Goal: Information Seeking & Learning: Understand process/instructions

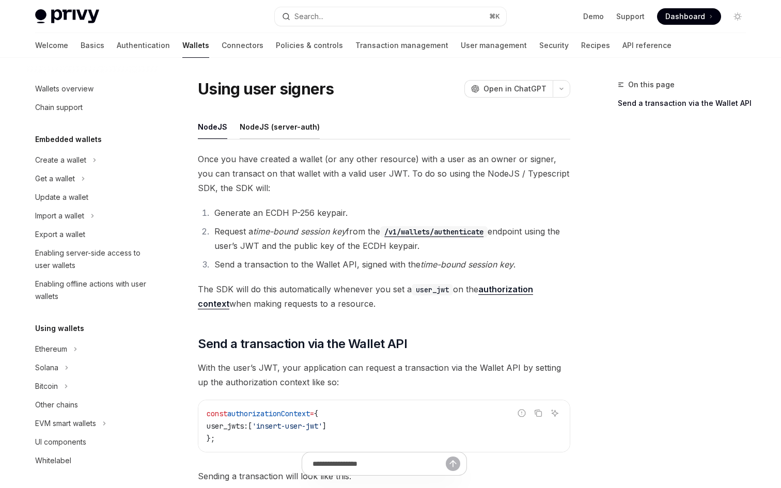
click at [281, 127] on div "NodeJS (server-auth)" at bounding box center [280, 127] width 80 height 24
type textarea "*"
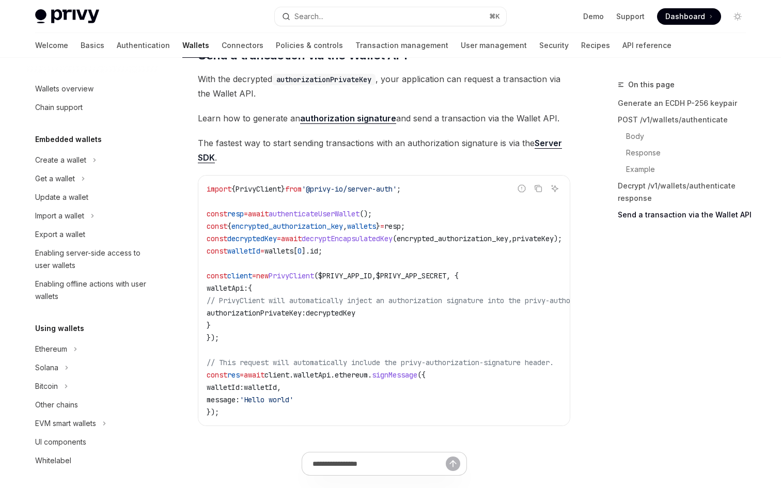
scroll to position [2815, 0]
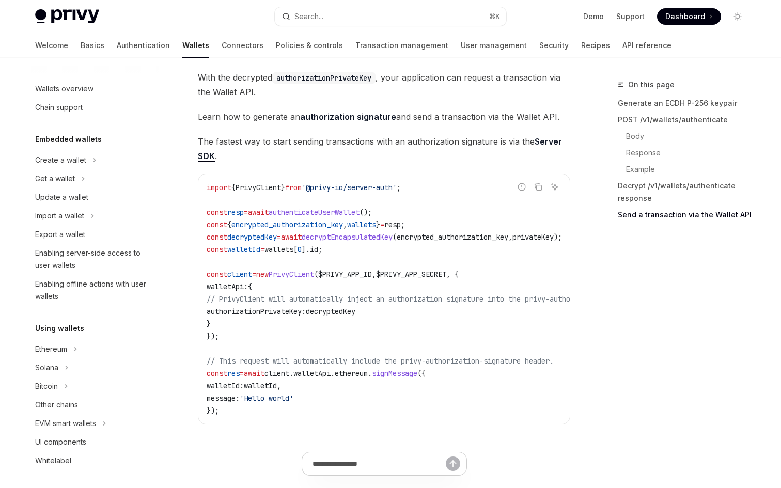
click at [294, 378] on span "." at bounding box center [291, 373] width 4 height 9
click at [289, 378] on span "client" at bounding box center [277, 373] width 25 height 9
click at [325, 378] on span "walletApi" at bounding box center [312, 373] width 37 height 9
click at [368, 378] on span "ethereum" at bounding box center [351, 373] width 33 height 9
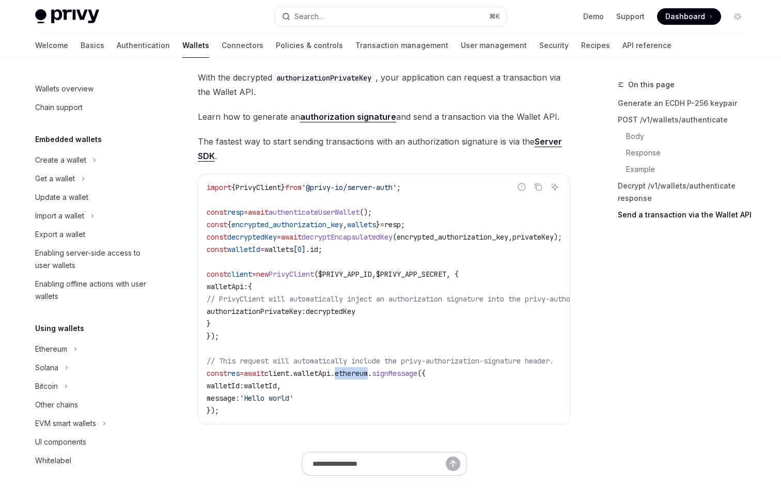
click at [368, 378] on span "ethereum" at bounding box center [351, 373] width 33 height 9
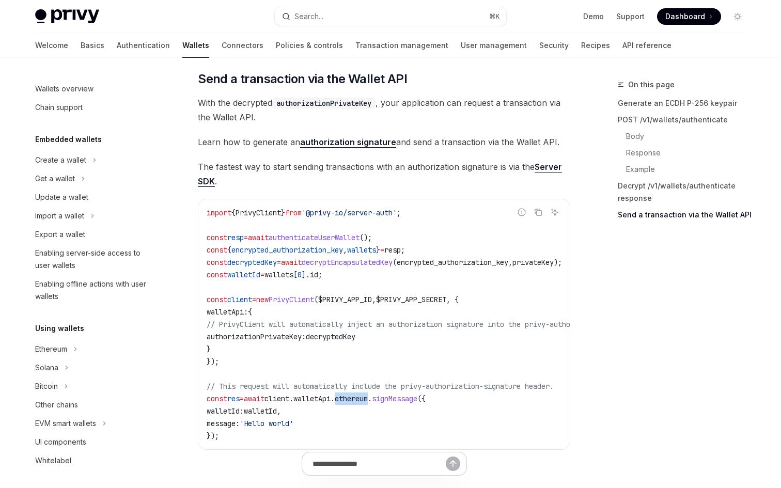
scroll to position [2943, 0]
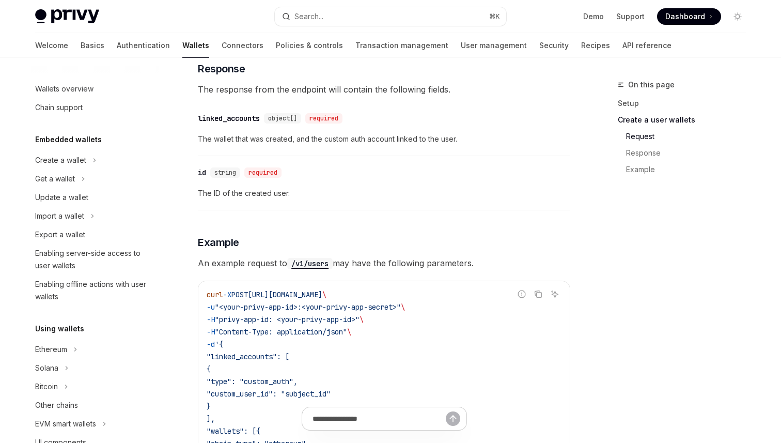
scroll to position [749, 0]
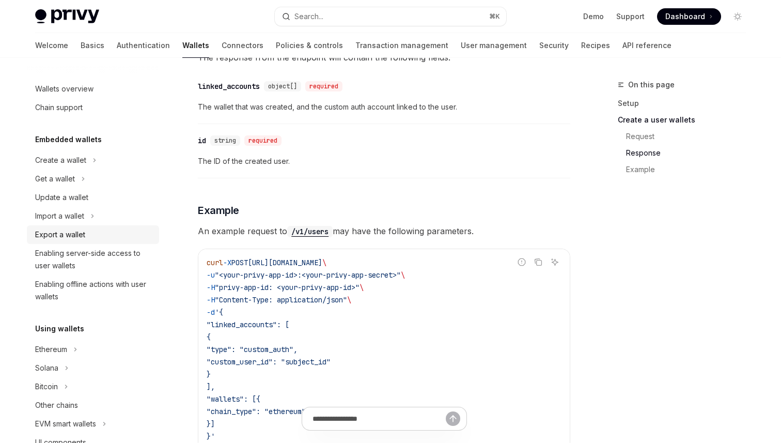
click at [68, 239] on div "Export a wallet" at bounding box center [60, 234] width 50 height 12
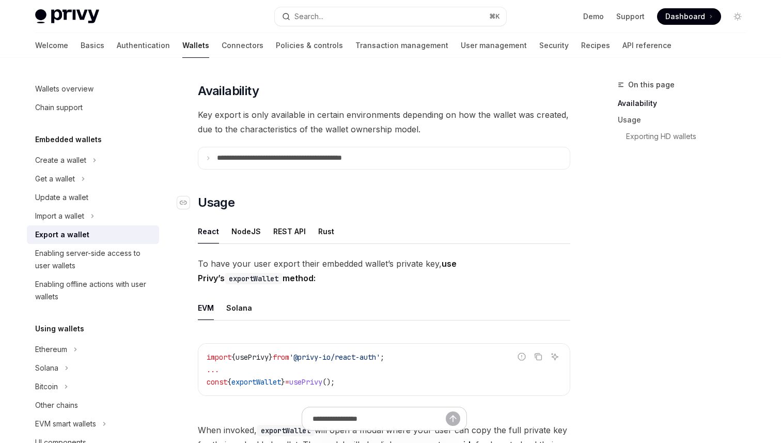
scroll to position [126, 0]
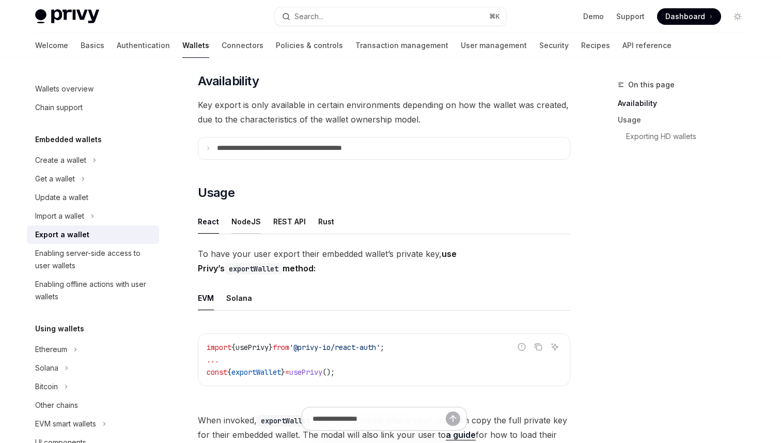
click at [238, 224] on div "NodeJS" at bounding box center [246, 221] width 29 height 24
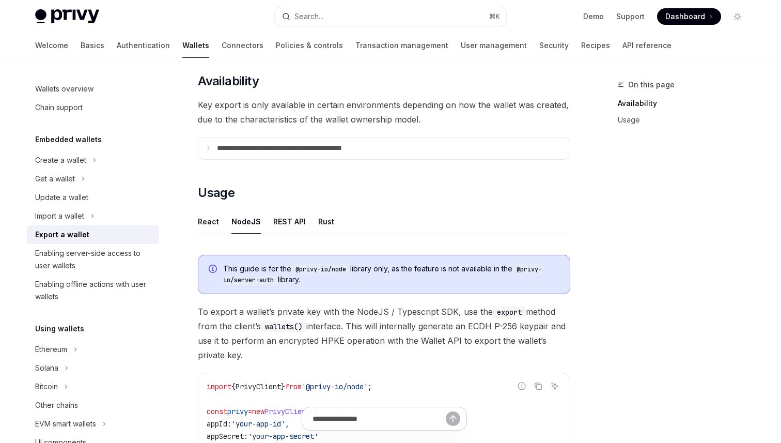
type textarea "*"
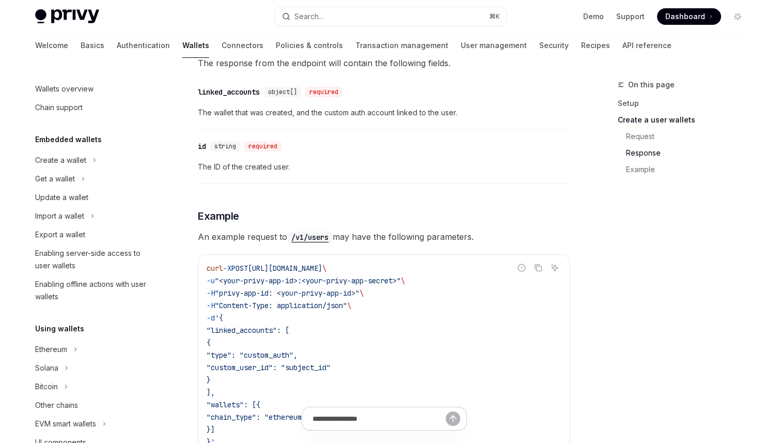
scroll to position [749, 0]
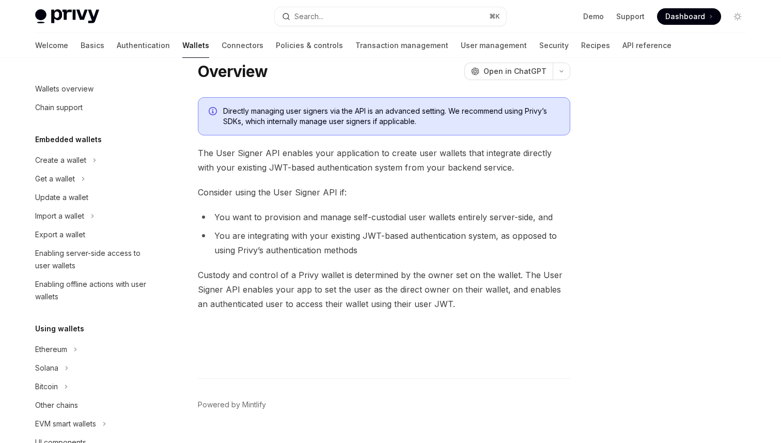
scroll to position [21, 0]
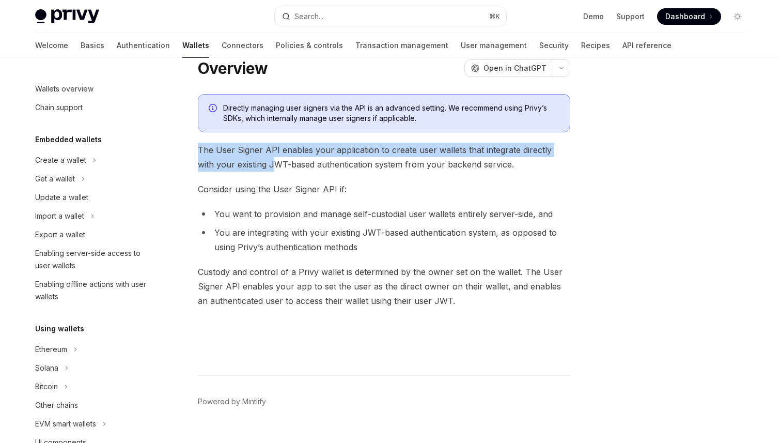
drag, startPoint x: 198, startPoint y: 148, endPoint x: 254, endPoint y: 163, distance: 57.8
click at [254, 163] on span "The User Signer API enables your application to create user wallets that integr…" at bounding box center [384, 157] width 373 height 29
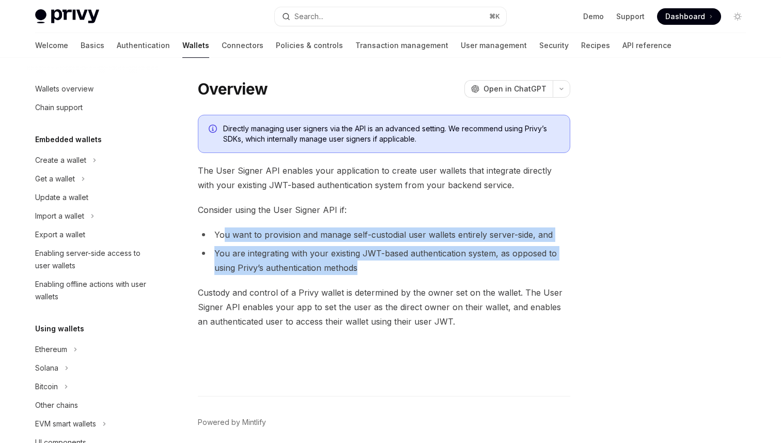
drag, startPoint x: 222, startPoint y: 233, endPoint x: 380, endPoint y: 271, distance: 162.2
click at [380, 271] on ul "You want to provision and manage self-custodial user wallets entirely server-si…" at bounding box center [384, 251] width 373 height 48
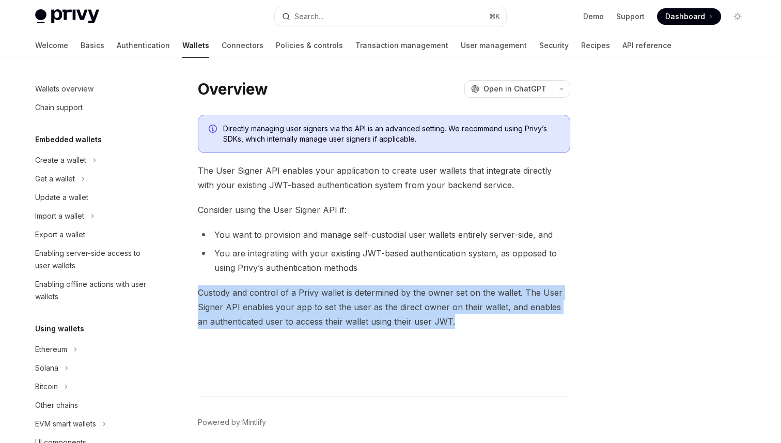
drag, startPoint x: 198, startPoint y: 295, endPoint x: 489, endPoint y: 315, distance: 291.7
click at [489, 315] on span "Custody and control of a Privy wallet is determined by the owner set on the wal…" at bounding box center [384, 306] width 373 height 43
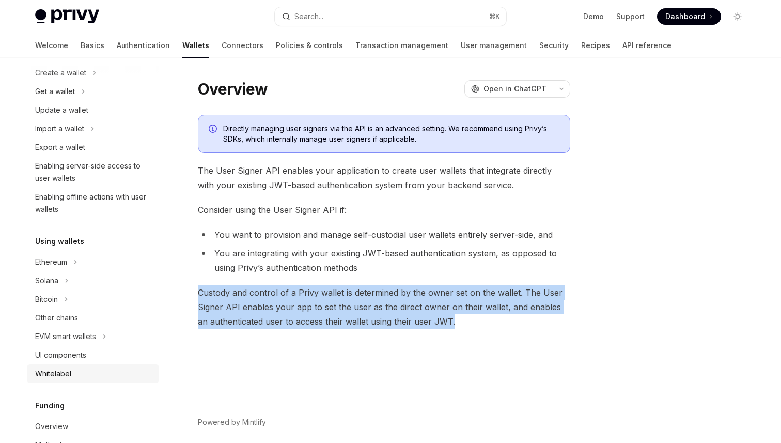
scroll to position [115, 0]
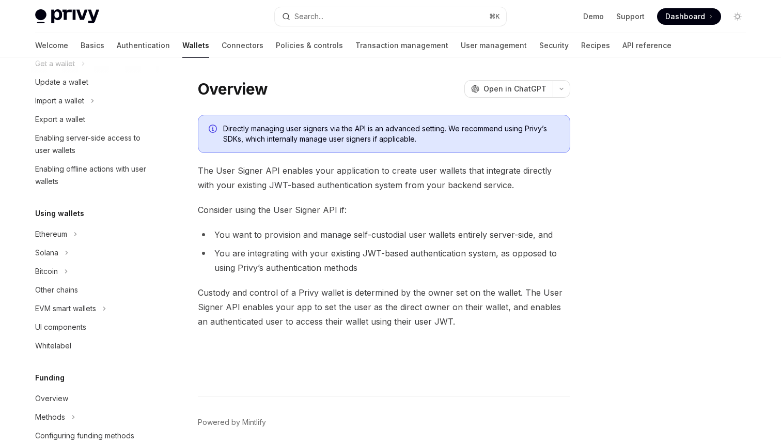
click at [57, 208] on h5 "Using wallets" at bounding box center [59, 213] width 49 height 12
click at [56, 254] on div "Solana" at bounding box center [46, 253] width 23 height 12
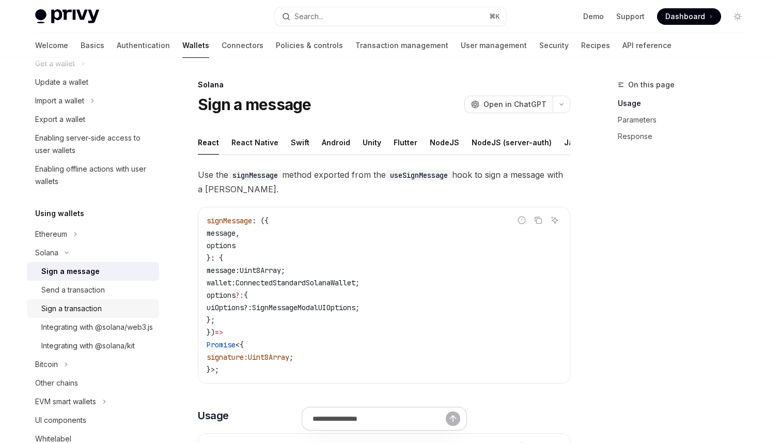
click at [79, 311] on div "Sign a transaction" at bounding box center [71, 308] width 60 height 12
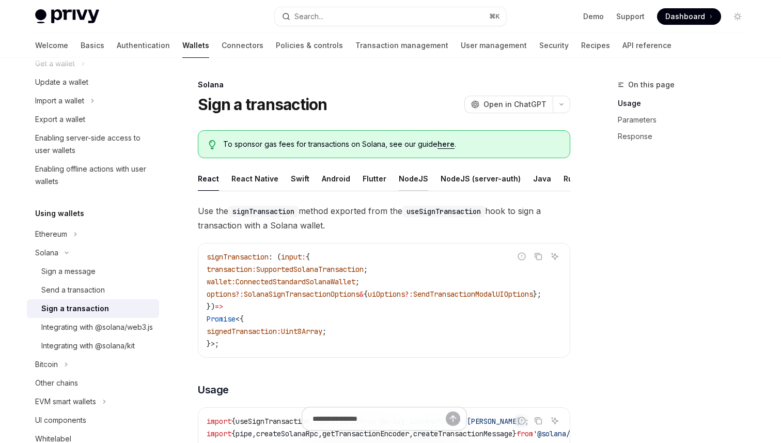
click at [407, 179] on div "NodeJS" at bounding box center [413, 178] width 29 height 24
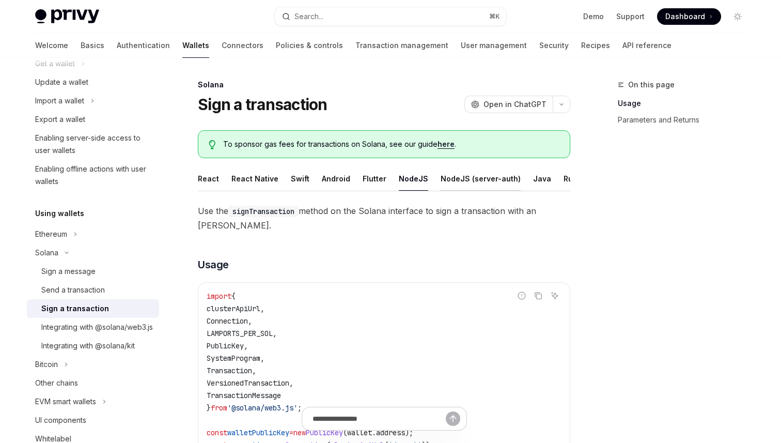
click at [441, 179] on div "NodeJS (server-auth)" at bounding box center [481, 178] width 80 height 24
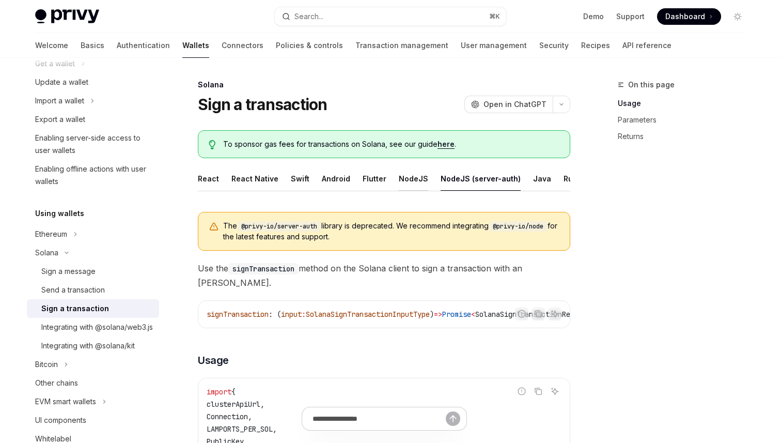
click at [404, 177] on div "NodeJS" at bounding box center [413, 178] width 29 height 24
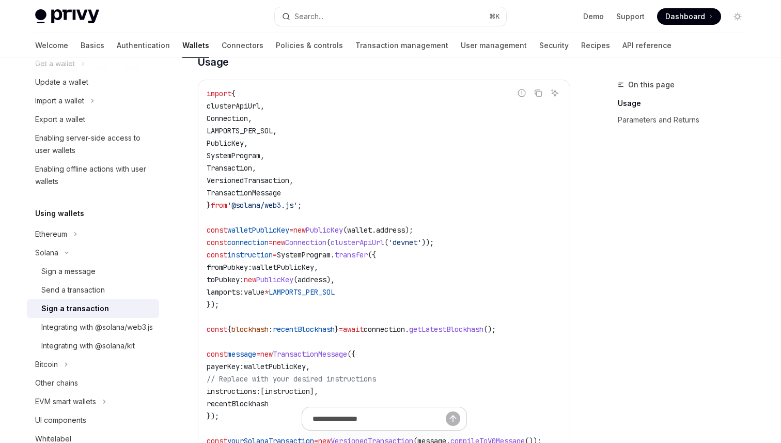
scroll to position [186, 0]
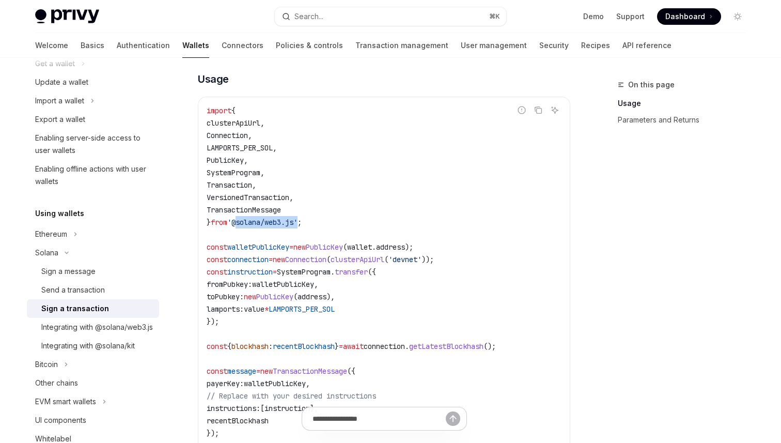
drag, startPoint x: 306, startPoint y: 223, endPoint x: 242, endPoint y: 220, distance: 64.2
click at [242, 220] on span "'@solana/web3.js'" at bounding box center [262, 222] width 70 height 9
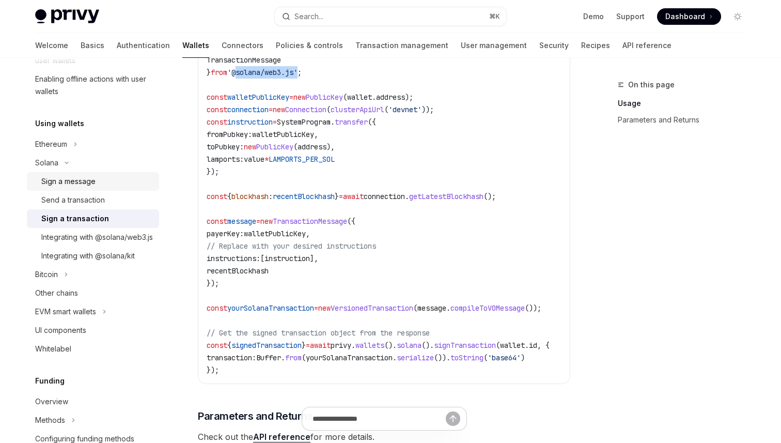
scroll to position [207, 0]
click at [75, 298] on div "Other chains" at bounding box center [56, 291] width 43 height 12
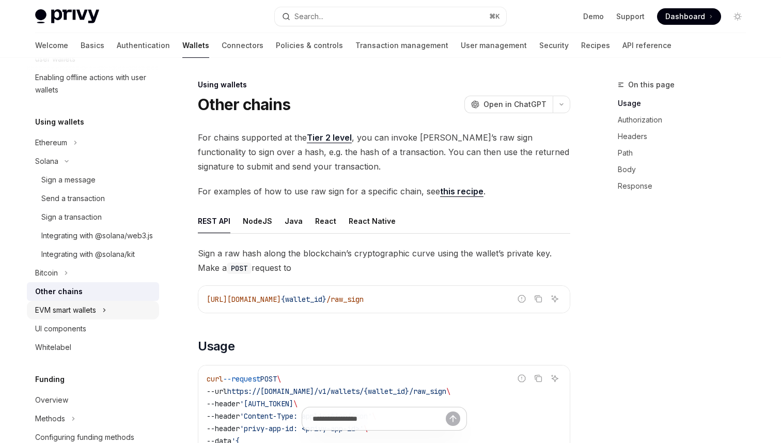
click at [84, 316] on div "EVM smart wallets" at bounding box center [65, 310] width 61 height 12
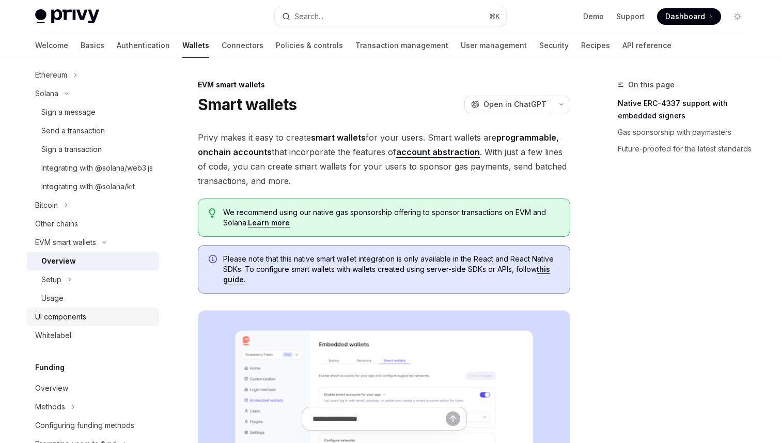
scroll to position [286, 0]
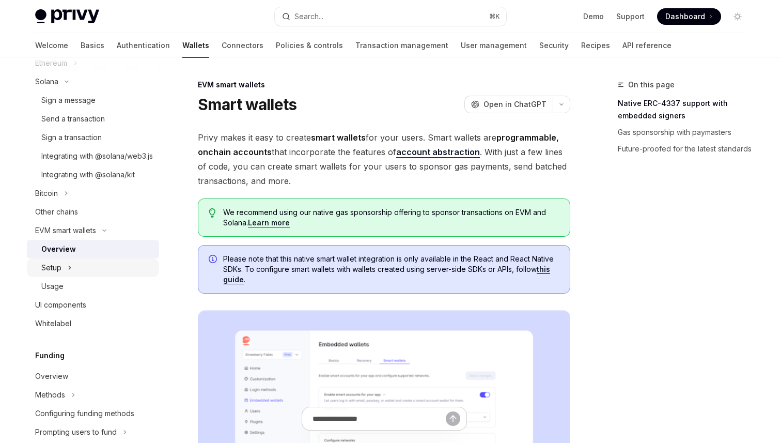
click at [72, 276] on button "Setup" at bounding box center [93, 267] width 132 height 19
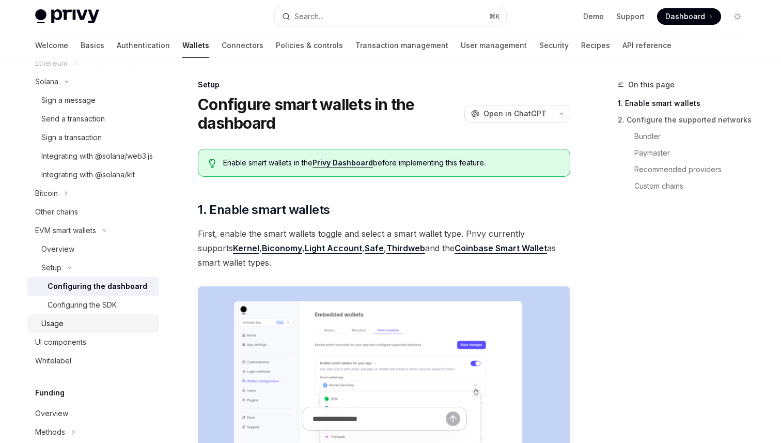
click at [63, 330] on div "Usage" at bounding box center [52, 323] width 22 height 12
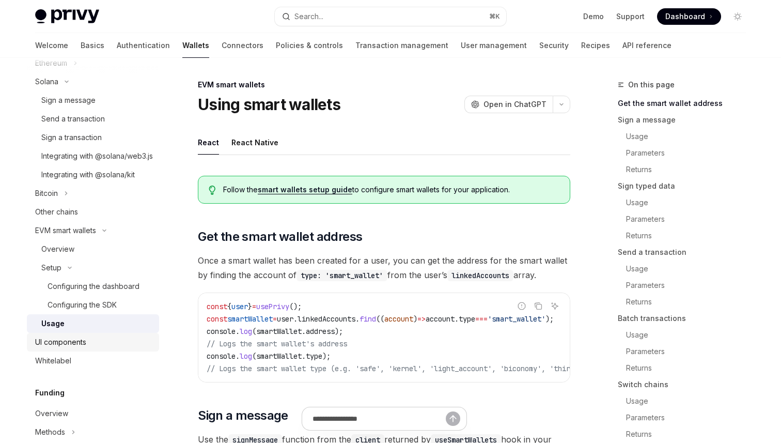
click at [62, 348] on div "UI components" at bounding box center [60, 342] width 51 height 12
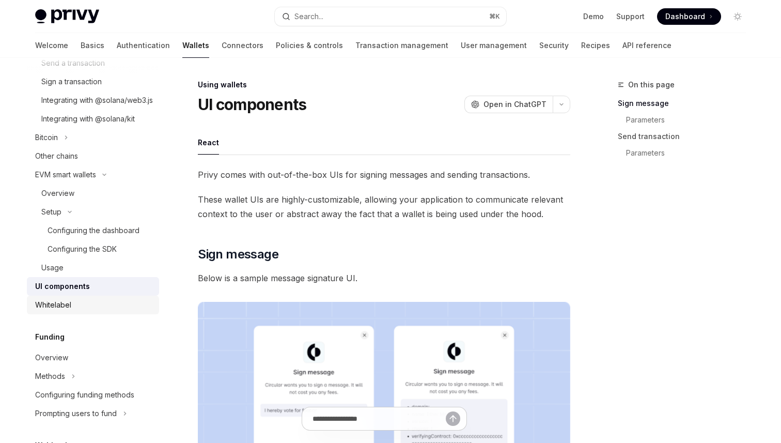
scroll to position [349, 0]
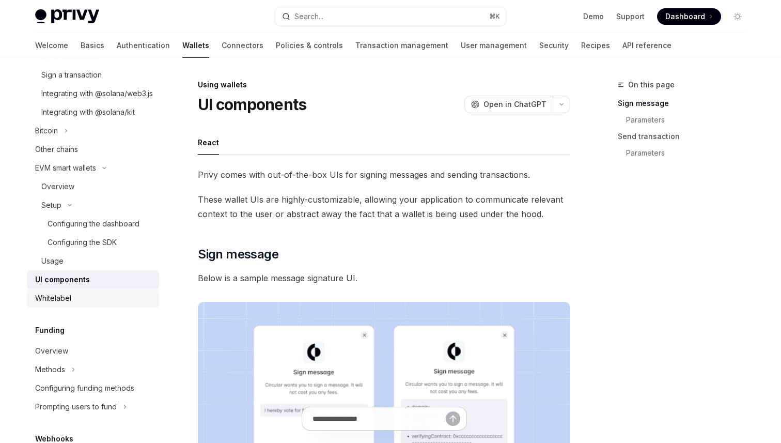
click at [66, 304] on div "Whitelabel" at bounding box center [53, 298] width 36 height 12
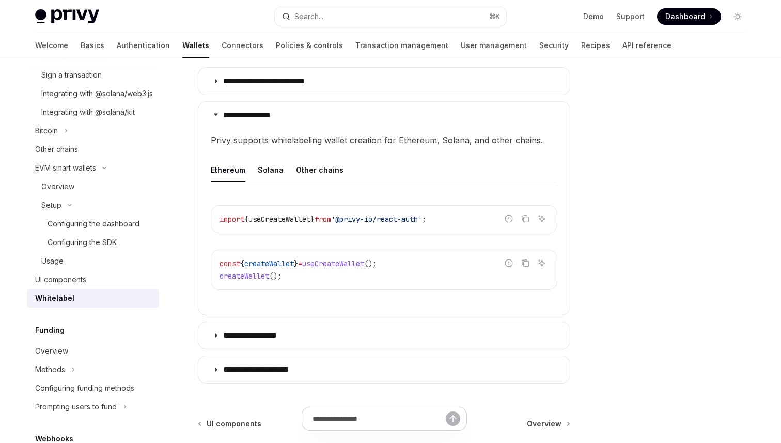
scroll to position [335, 0]
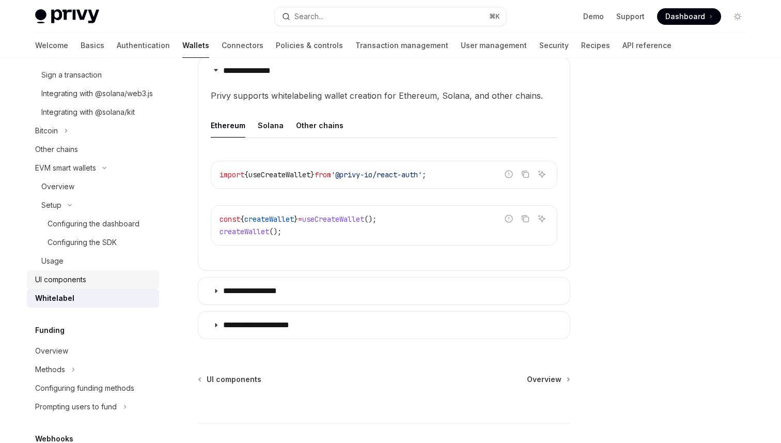
click at [117, 284] on link "UI components" at bounding box center [93, 279] width 132 height 19
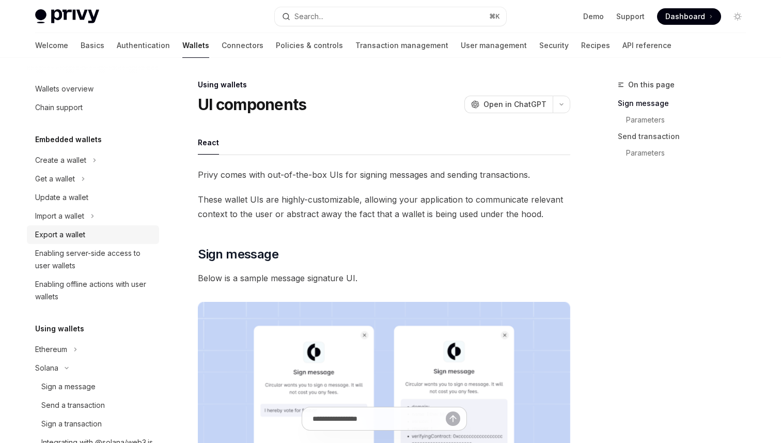
click at [54, 231] on div "Export a wallet" at bounding box center [60, 234] width 50 height 12
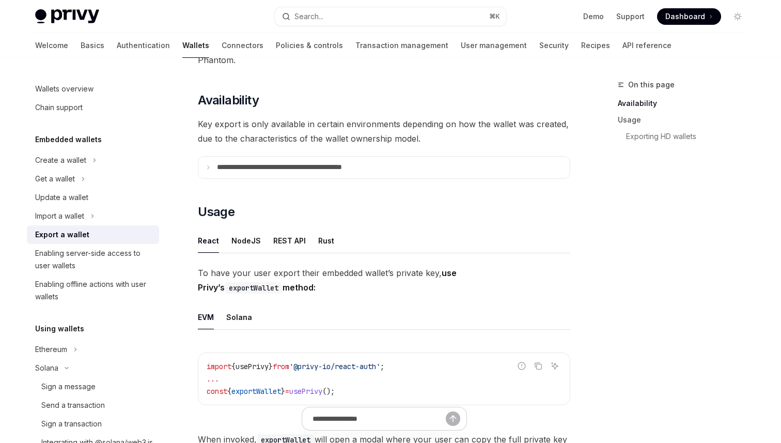
scroll to position [125, 0]
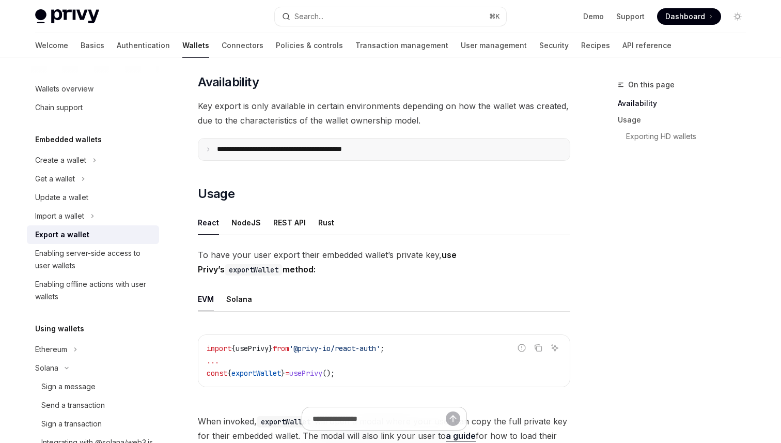
click at [212, 142] on summary "**********" at bounding box center [384, 150] width 372 height 22
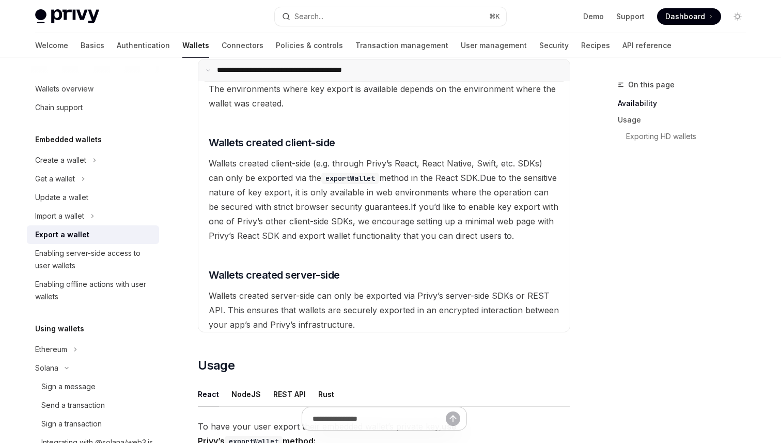
scroll to position [189, 0]
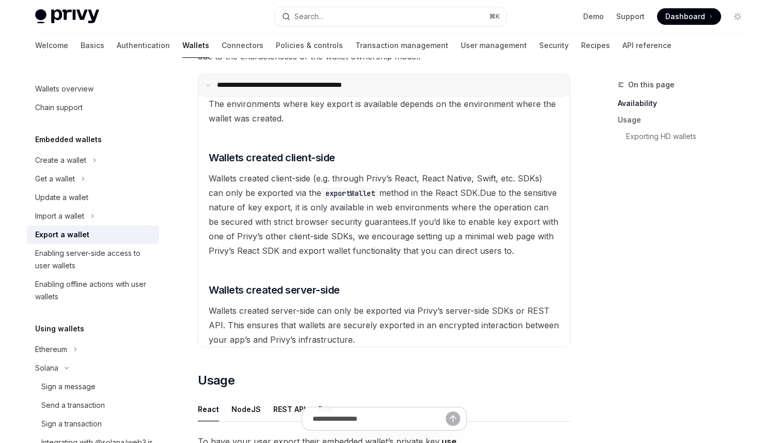
click at [210, 89] on summary "**********" at bounding box center [384, 85] width 372 height 22
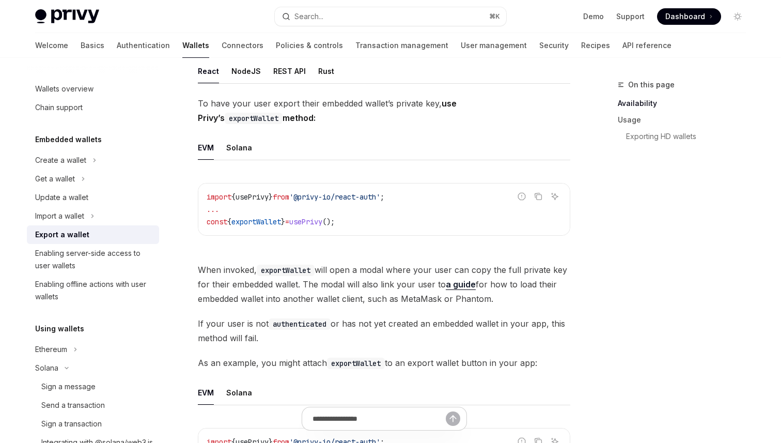
scroll to position [288, 0]
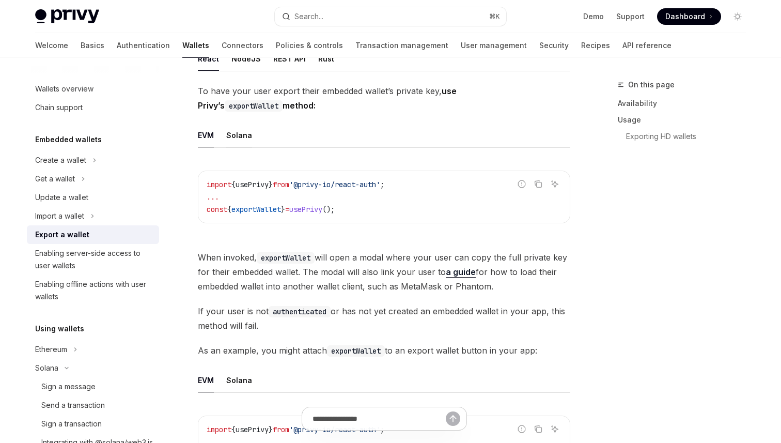
click at [234, 139] on div "Solana" at bounding box center [239, 135] width 26 height 24
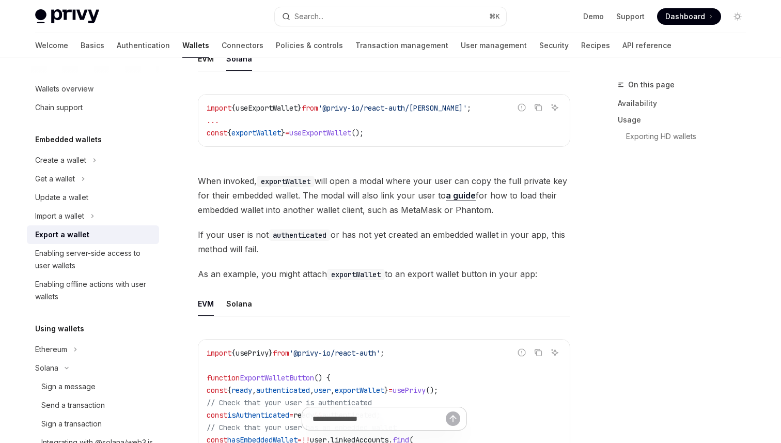
scroll to position [393, 0]
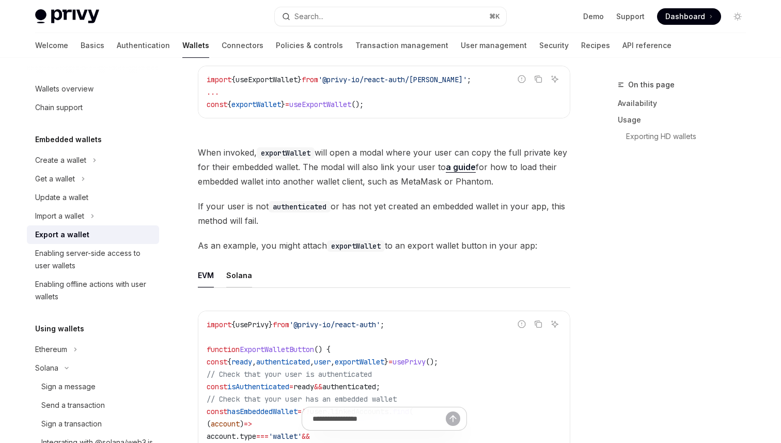
click at [245, 270] on div "Solana" at bounding box center [239, 275] width 26 height 24
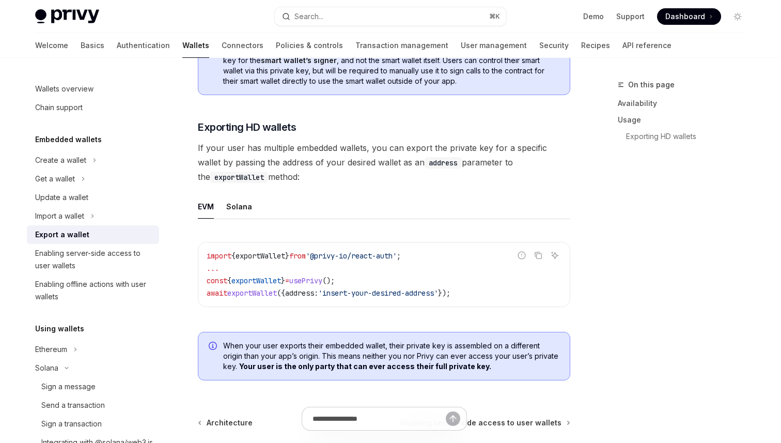
scroll to position [1097, 0]
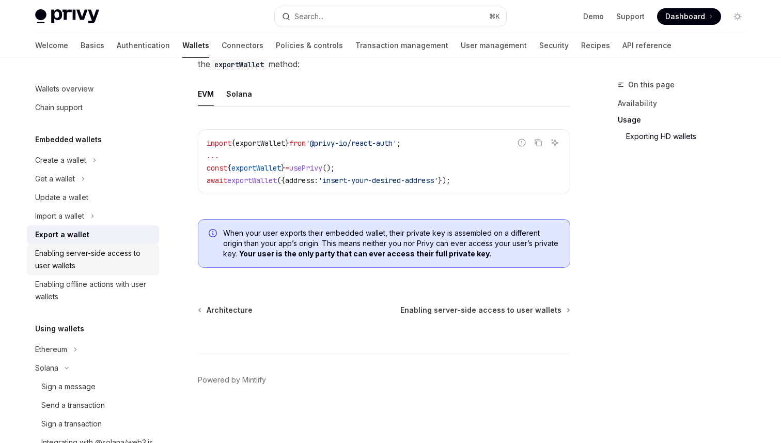
click at [100, 262] on div "Enabling server-side access to user wallets" at bounding box center [94, 259] width 118 height 25
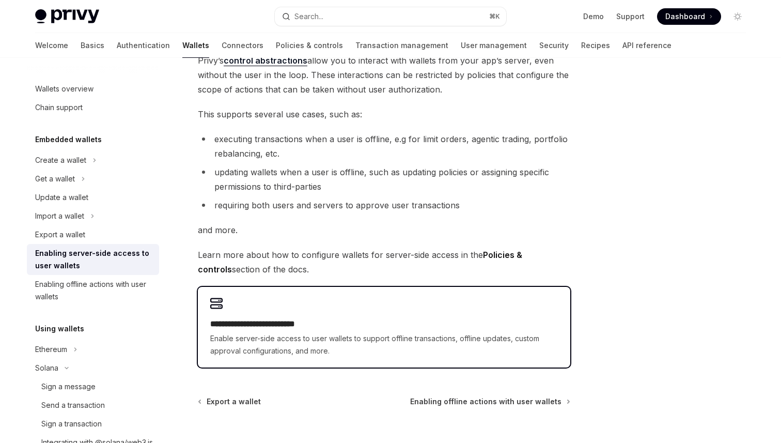
scroll to position [94, 0]
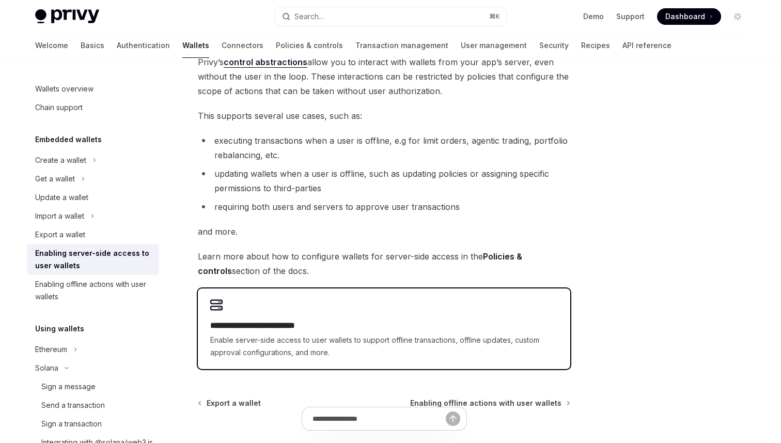
click at [350, 336] on span "Enable server-side access to user wallets to support offline transactions, offl…" at bounding box center [384, 346] width 348 height 25
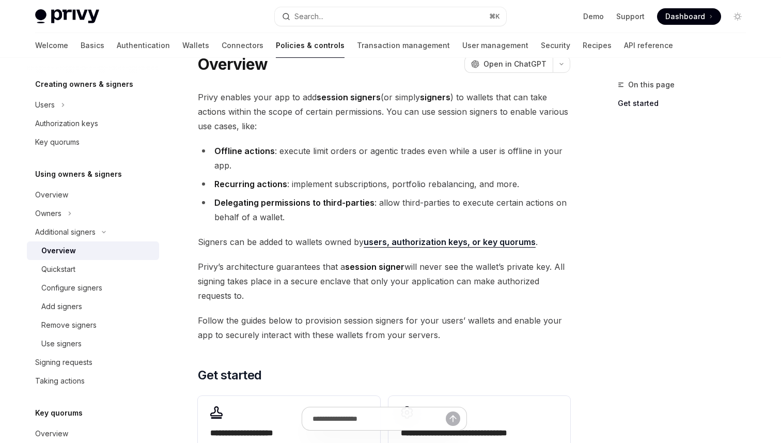
scroll to position [45, 0]
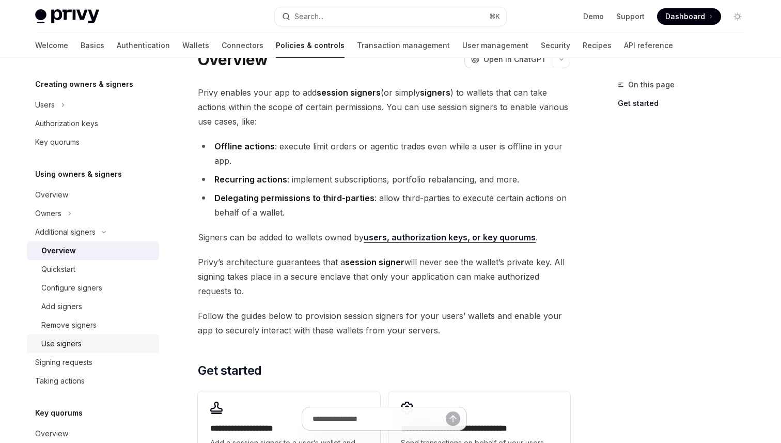
click at [100, 340] on div "Use signers" at bounding box center [97, 343] width 112 height 12
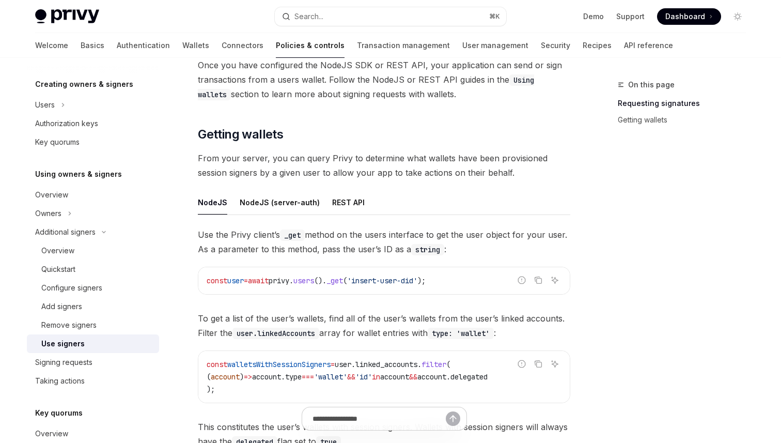
scroll to position [314, 0]
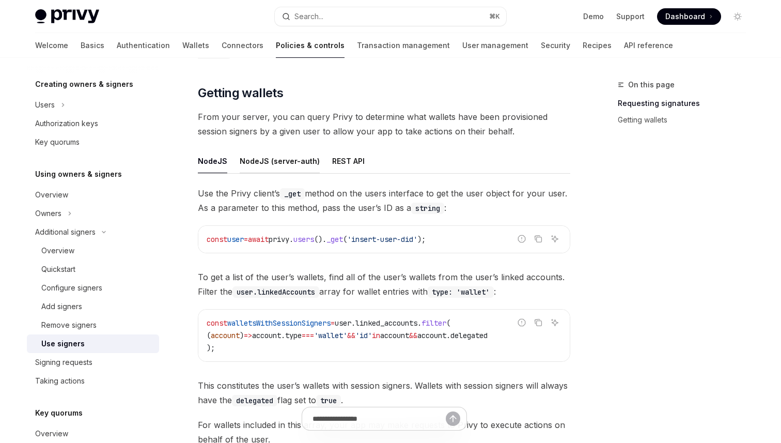
click at [278, 161] on div "NodeJS (server-auth)" at bounding box center [280, 161] width 80 height 24
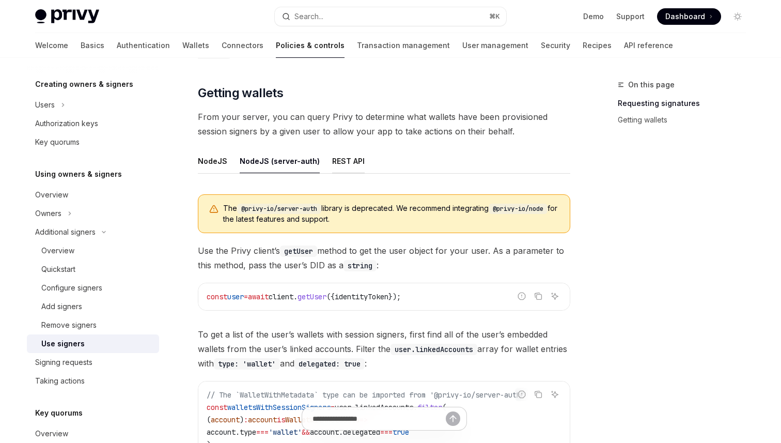
click at [340, 168] on div "REST API" at bounding box center [348, 161] width 33 height 24
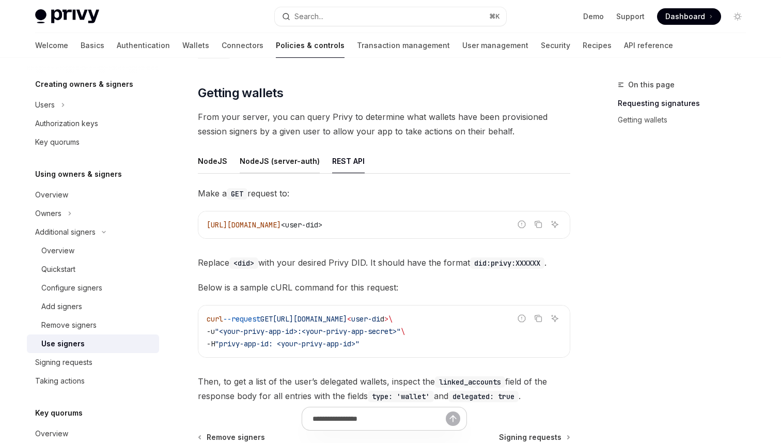
click at [286, 168] on div "NodeJS (server-auth)" at bounding box center [280, 161] width 80 height 24
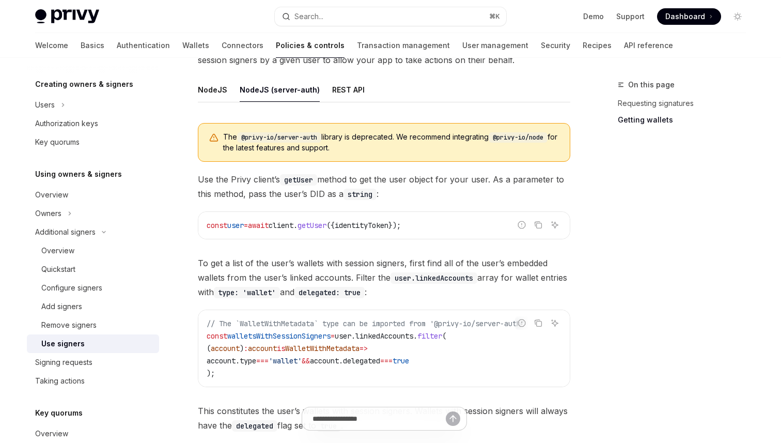
scroll to position [405, 0]
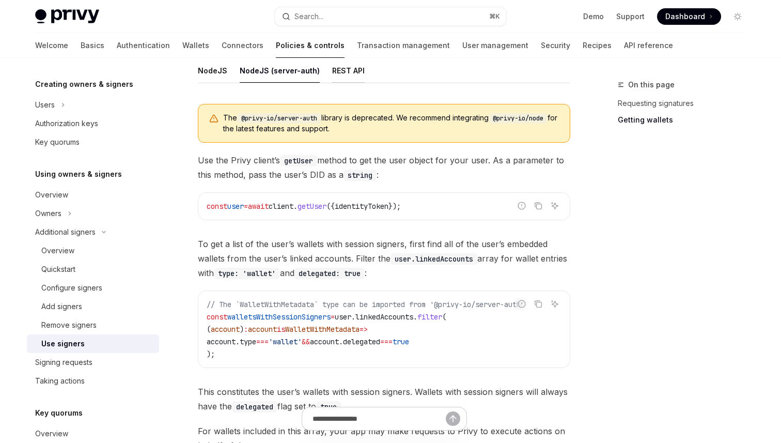
click at [346, 73] on div "REST API" at bounding box center [348, 70] width 33 height 24
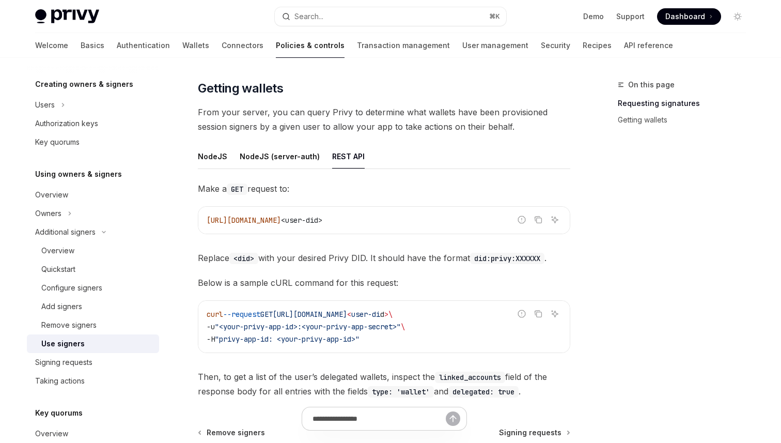
scroll to position [292, 0]
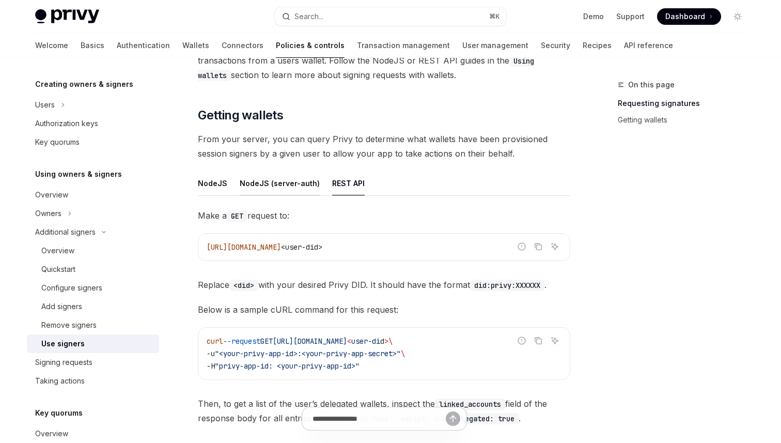
click at [284, 181] on div "NodeJS (server-auth)" at bounding box center [280, 183] width 80 height 24
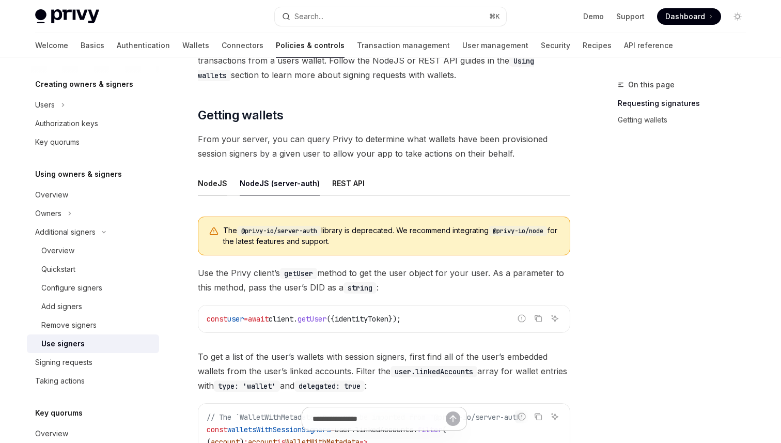
click at [222, 181] on div "NodeJS" at bounding box center [212, 183] width 29 height 24
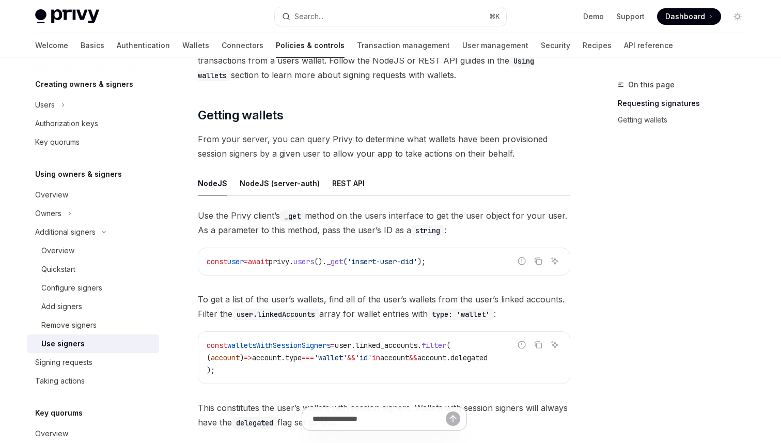
scroll to position [489, 0]
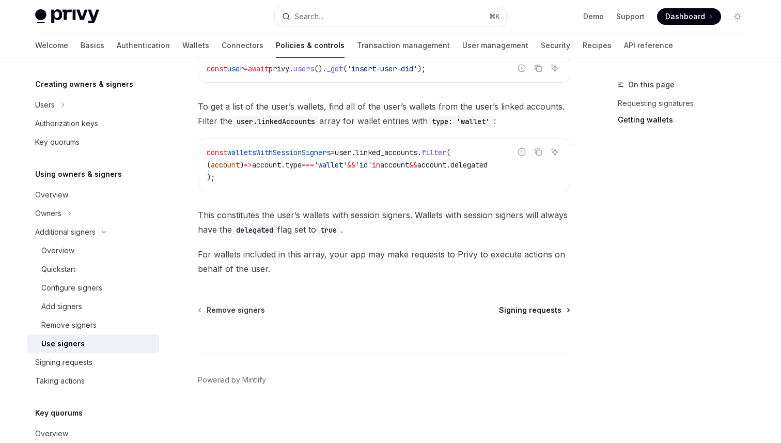
click at [535, 311] on span "Signing requests" at bounding box center [530, 310] width 63 height 10
type textarea "*"
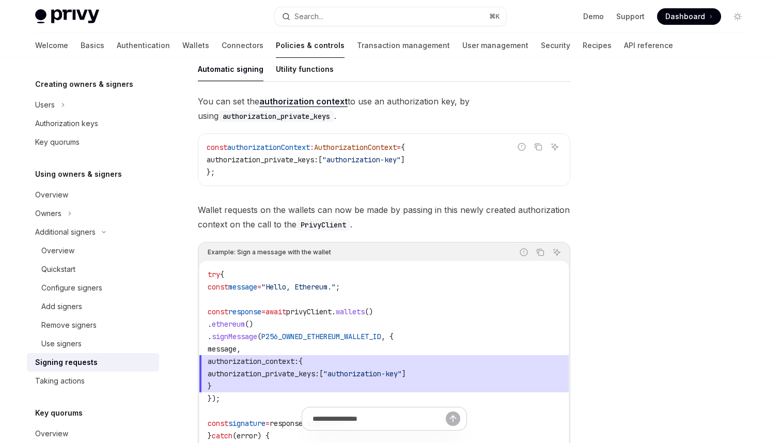
scroll to position [328, 0]
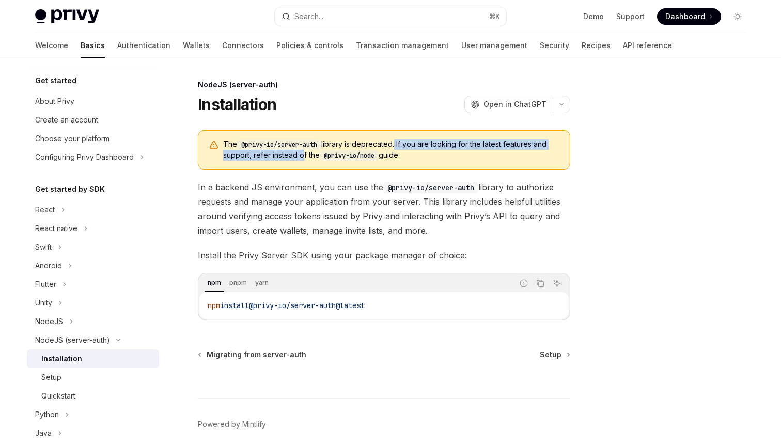
drag, startPoint x: 398, startPoint y: 142, endPoint x: 300, endPoint y: 156, distance: 99.3
click at [300, 156] on span "The @privy-io/server-auth library is deprecated. If you are looking for the lat…" at bounding box center [391, 150] width 336 height 22
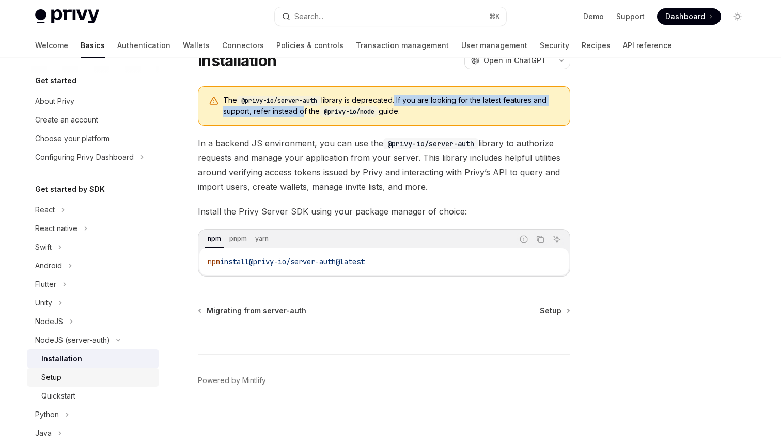
scroll to position [34, 0]
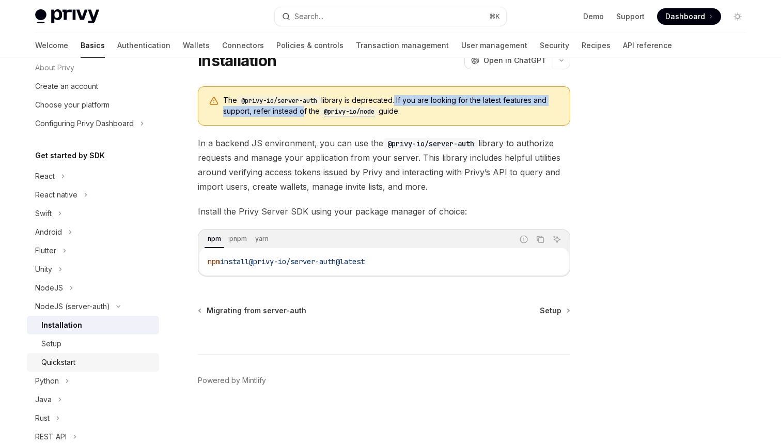
click at [79, 364] on div "Quickstart" at bounding box center [97, 362] width 112 height 12
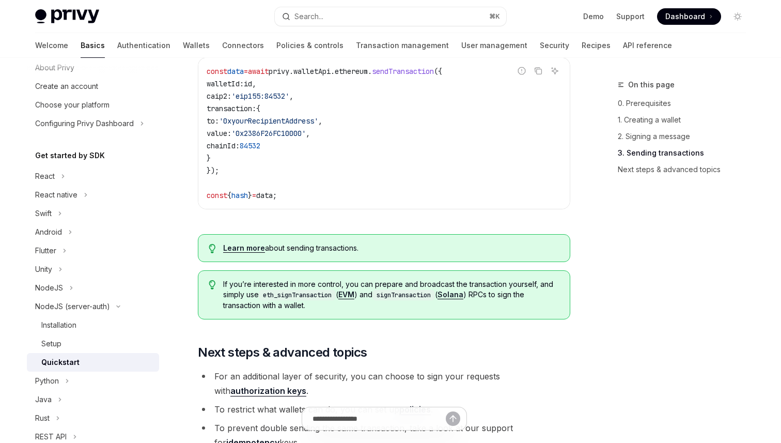
scroll to position [971, 0]
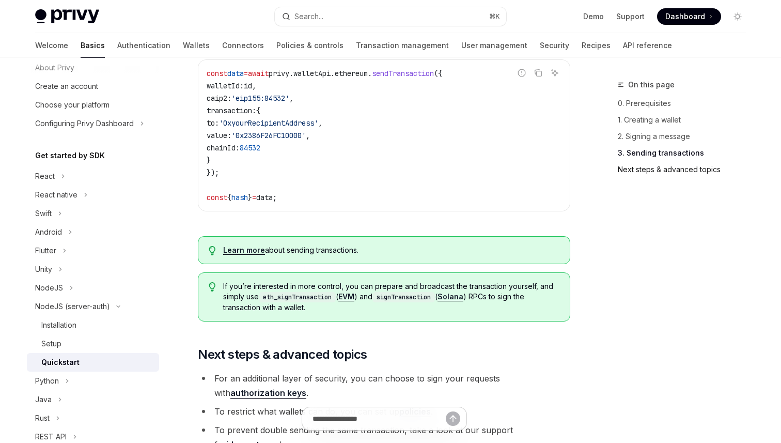
click at [645, 171] on link "Next steps & advanced topics" at bounding box center [686, 169] width 136 height 17
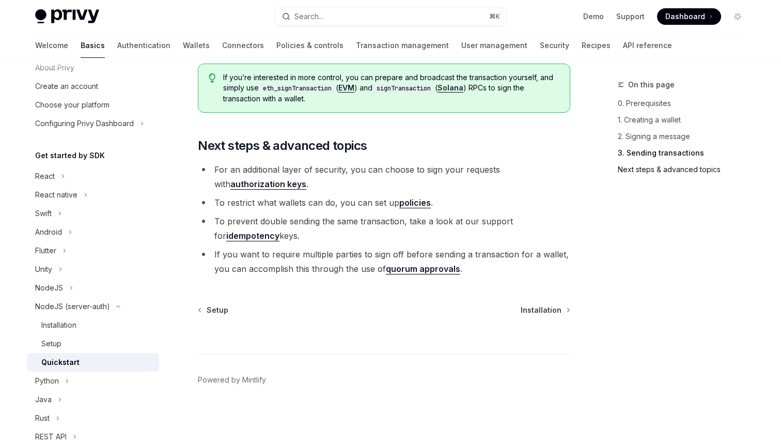
scroll to position [1183, 0]
click at [306, 179] on link "authorization keys" at bounding box center [268, 184] width 76 height 11
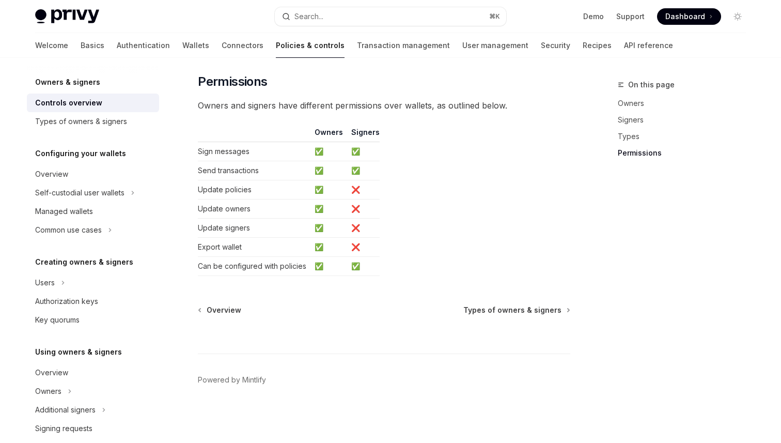
scroll to position [861, 0]
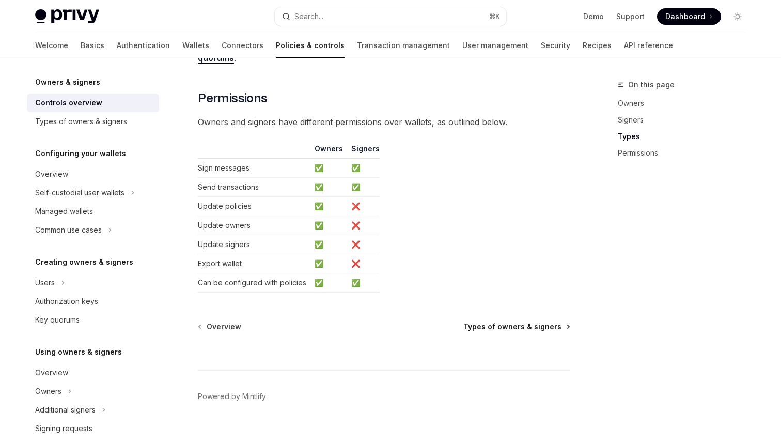
click at [506, 330] on span "Types of owners & signers" at bounding box center [513, 326] width 98 height 10
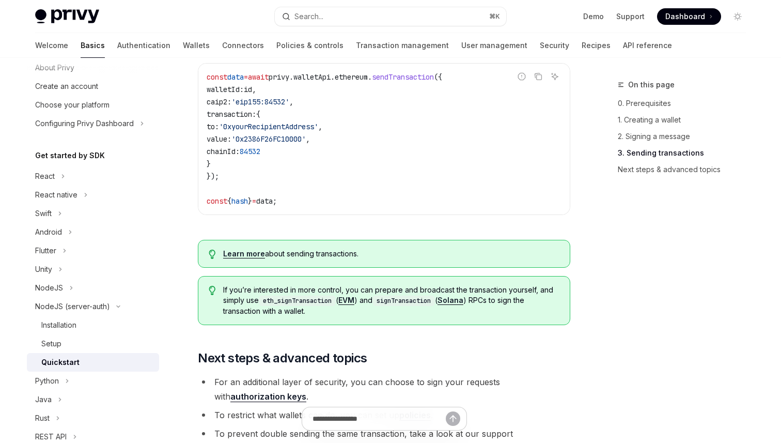
scroll to position [971, 0]
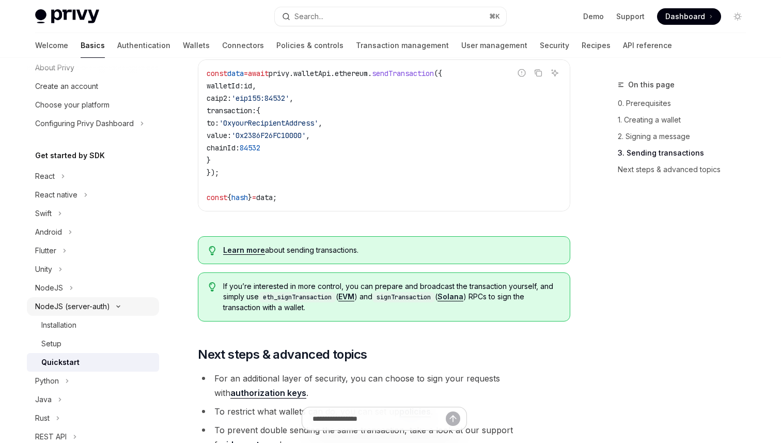
click at [53, 308] on div "NodeJS (server-auth)" at bounding box center [72, 306] width 75 height 12
click at [60, 323] on div "Installation" at bounding box center [58, 325] width 35 height 12
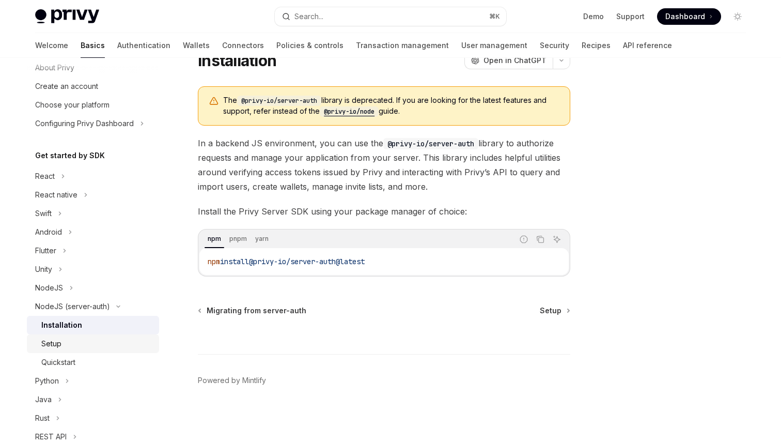
click at [54, 344] on div "Setup" at bounding box center [51, 343] width 20 height 12
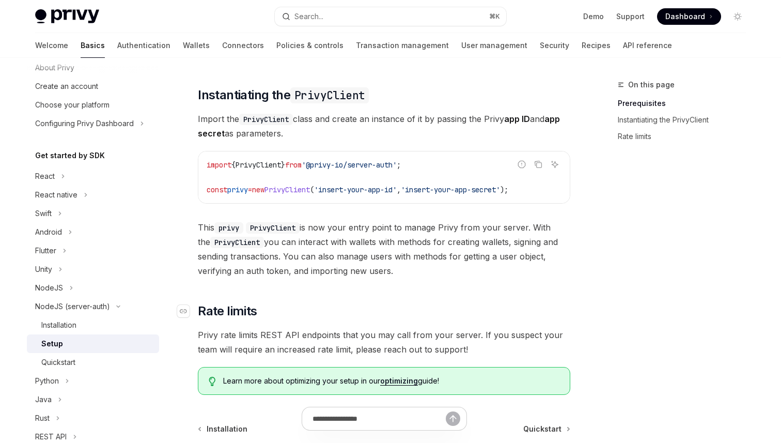
scroll to position [333, 0]
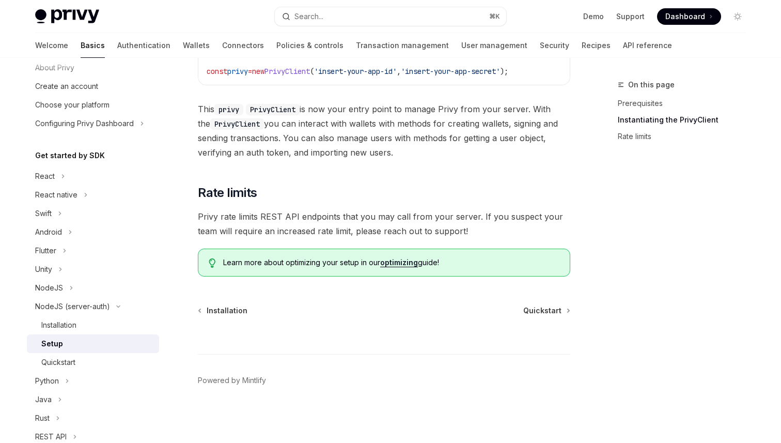
drag, startPoint x: 291, startPoint y: 218, endPoint x: 456, endPoint y: 223, distance: 164.9
click at [457, 223] on span "Privy rate limits REST API endpoints that you may call from your server. If you…" at bounding box center [384, 223] width 373 height 29
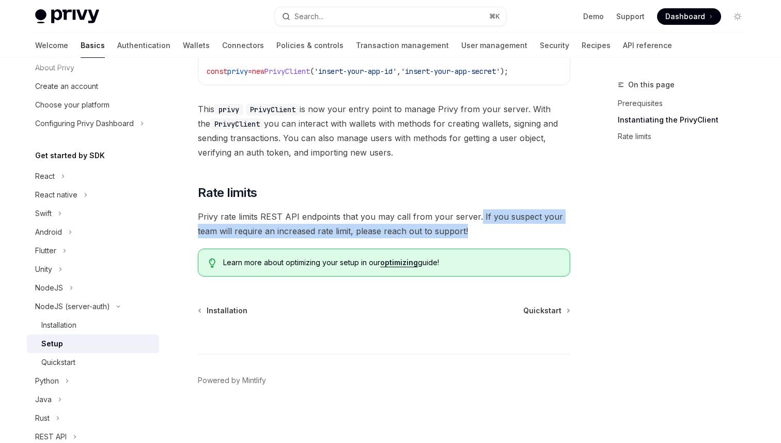
drag, startPoint x: 474, startPoint y: 216, endPoint x: 476, endPoint y: 235, distance: 19.7
click at [477, 236] on span "Privy rate limits REST API endpoints that you may call from your server. If you…" at bounding box center [384, 223] width 373 height 29
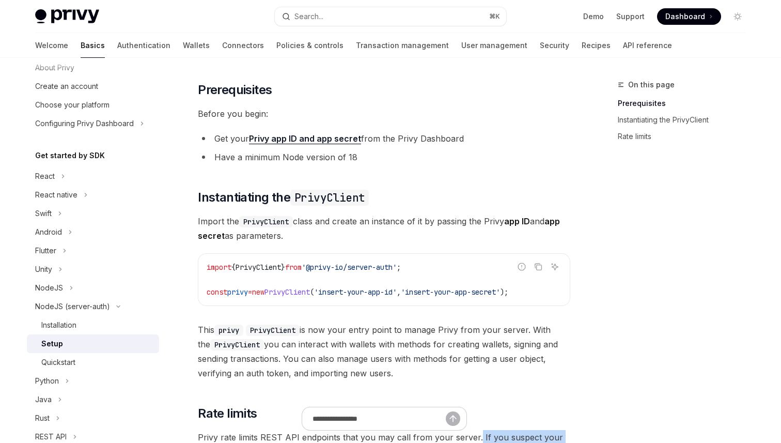
scroll to position [112, 0]
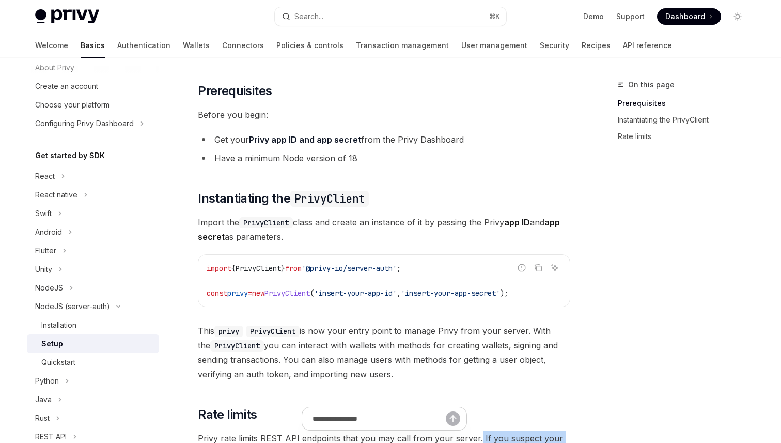
drag, startPoint x: 195, startPoint y: 220, endPoint x: 398, endPoint y: 376, distance: 256.1
click at [398, 376] on div "NodeJS (server-auth) Setup OpenAI Open in ChatGPT OpenAI Open in ChatGPT The @p…" at bounding box center [287, 316] width 571 height 698
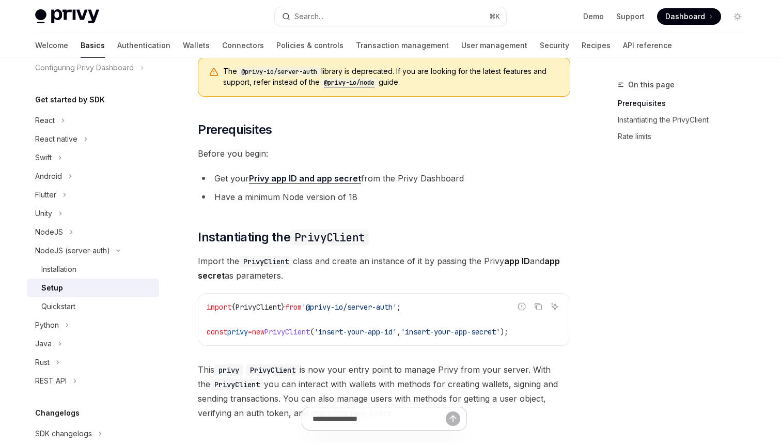
scroll to position [0, 0]
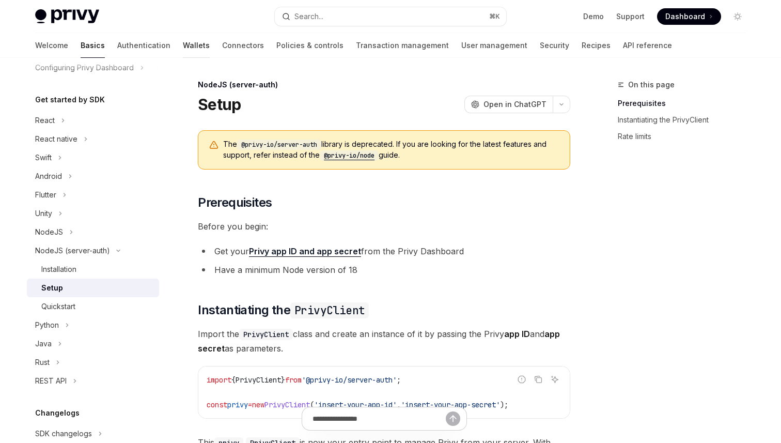
click at [183, 46] on link "Wallets" at bounding box center [196, 45] width 27 height 25
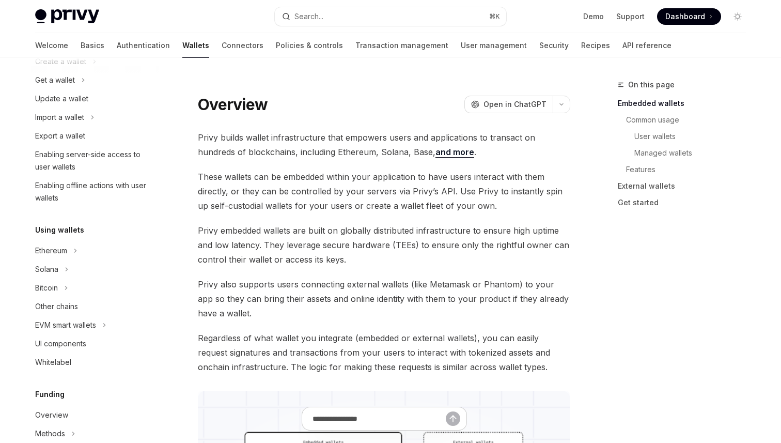
scroll to position [96, 0]
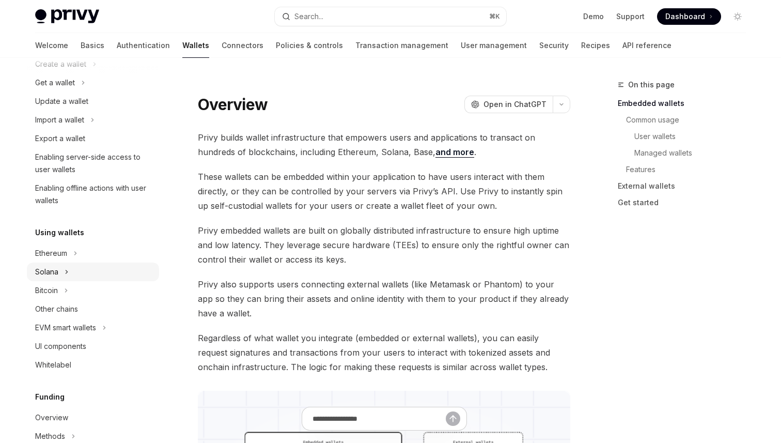
click at [64, 271] on button "Solana" at bounding box center [93, 272] width 132 height 19
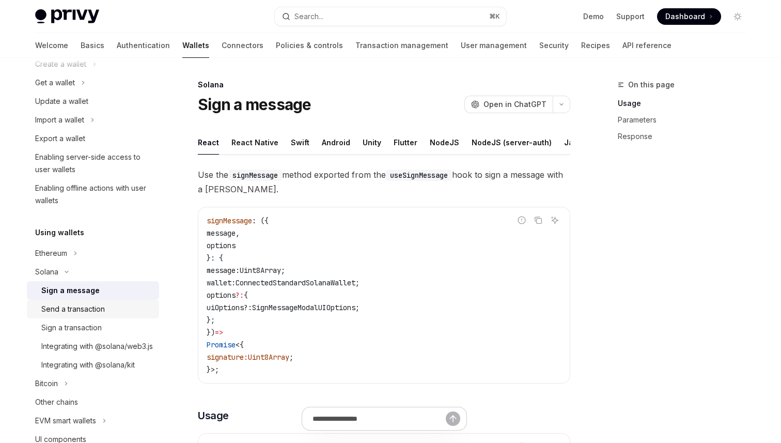
click at [88, 307] on div "Send a transaction" at bounding box center [73, 309] width 64 height 12
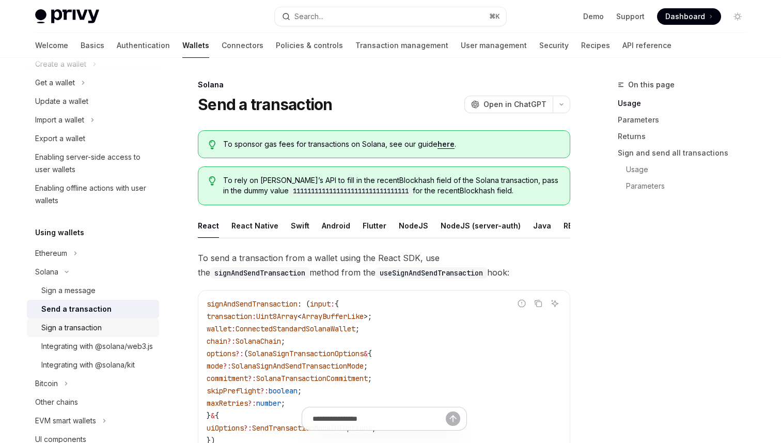
click at [72, 322] on div "Sign a transaction" at bounding box center [71, 327] width 60 height 12
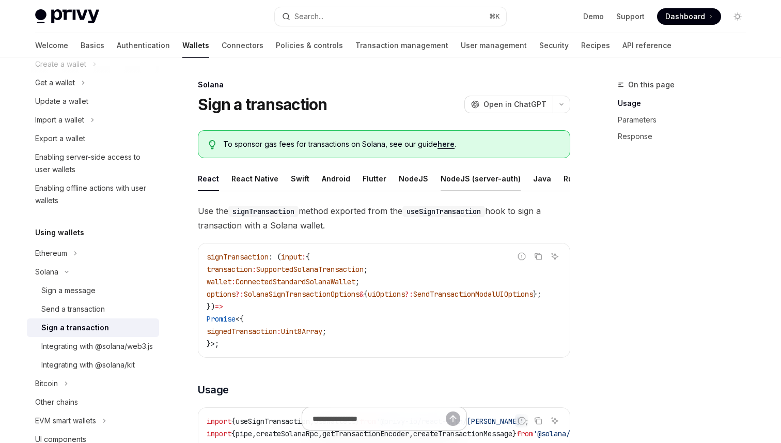
click at [480, 180] on div "NodeJS (server-auth)" at bounding box center [481, 178] width 80 height 24
type textarea "*"
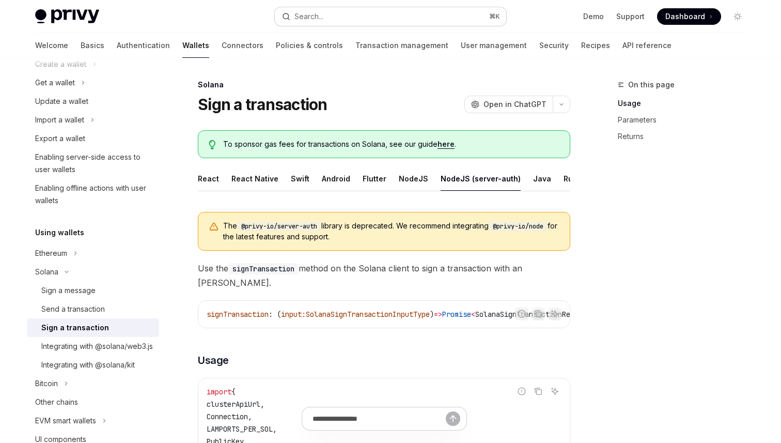
click at [332, 17] on button "Search... ⌘ K" at bounding box center [391, 16] width 232 height 19
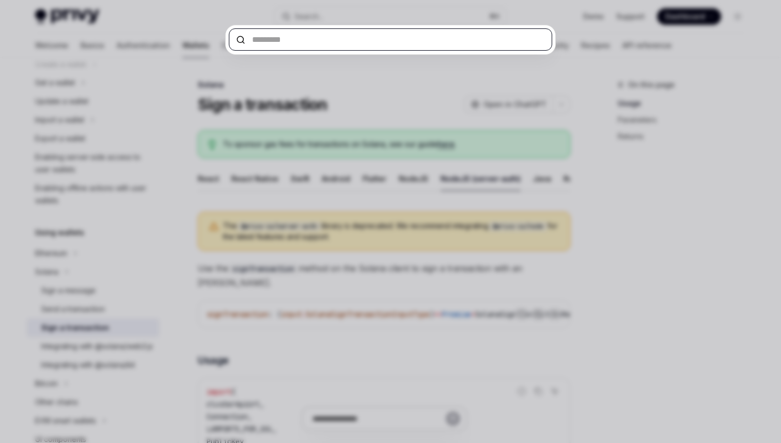
paste input "**********"
type input "**********"
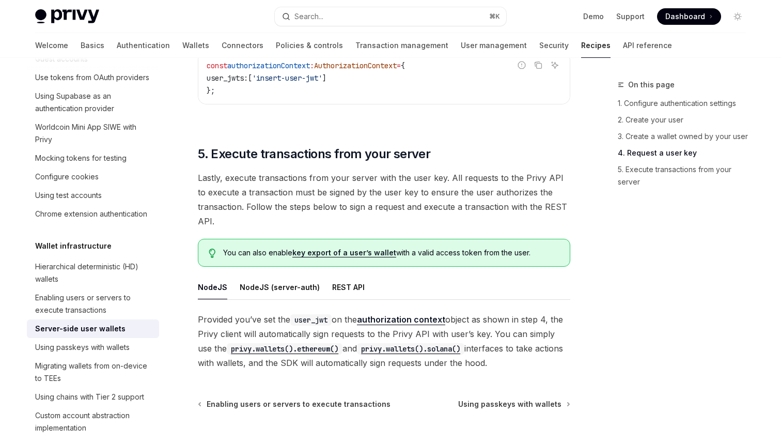
scroll to position [1866, 0]
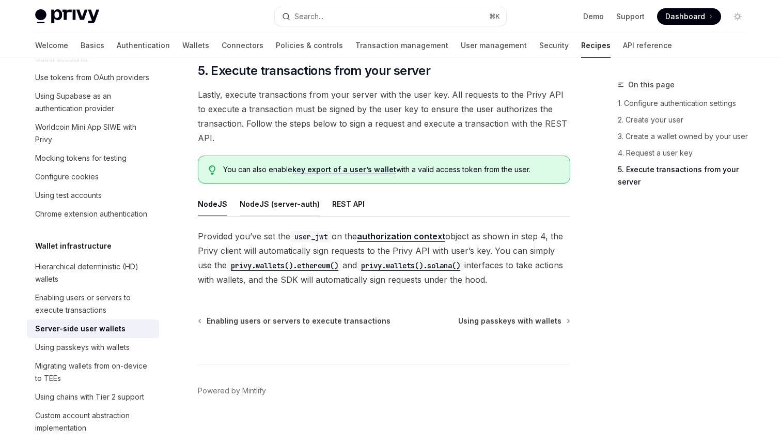
click at [288, 196] on div "NodeJS (server-auth)" at bounding box center [280, 204] width 80 height 24
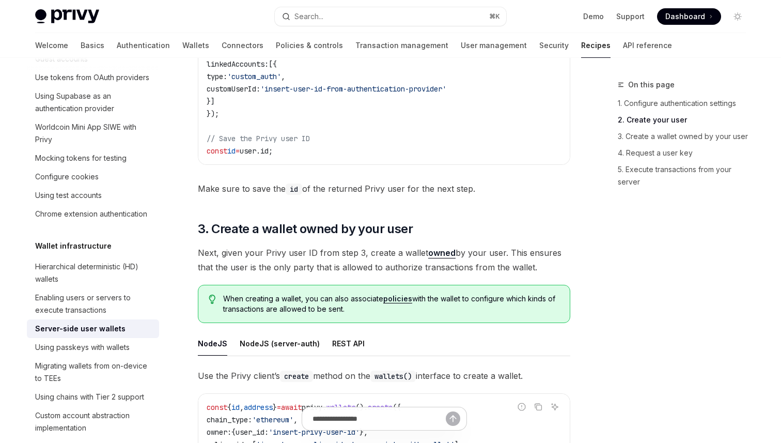
scroll to position [1069, 0]
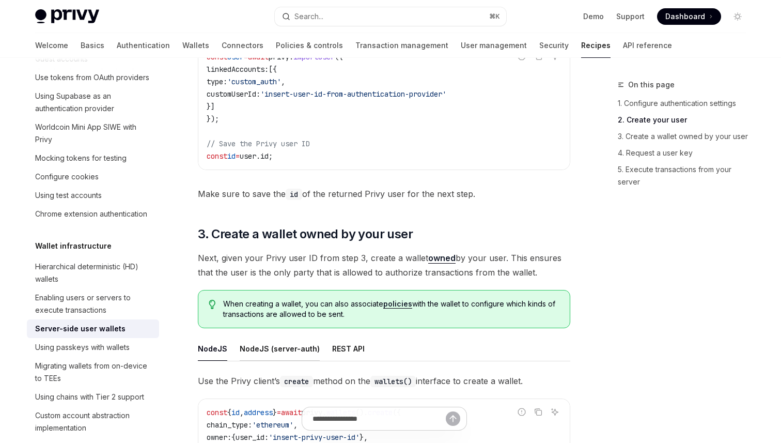
click at [266, 337] on div "NodeJS (server-auth)" at bounding box center [280, 348] width 80 height 24
type textarea "*"
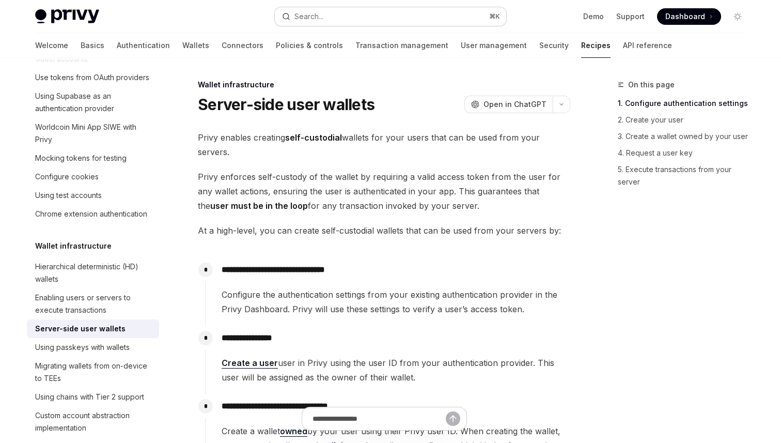
click at [318, 14] on div "Search..." at bounding box center [309, 16] width 29 height 12
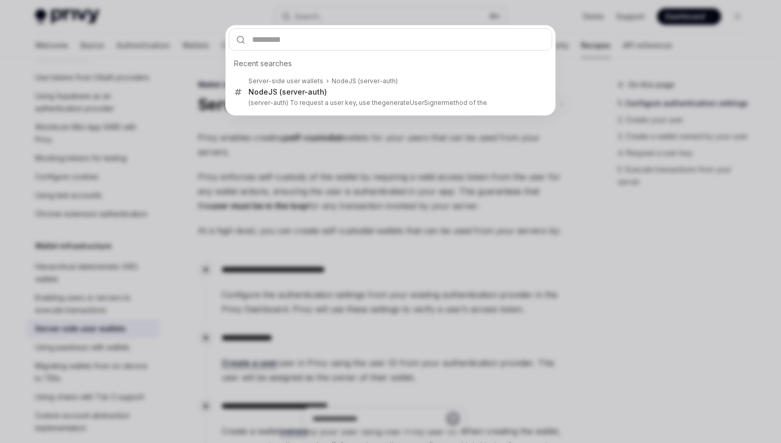
type input "**********"
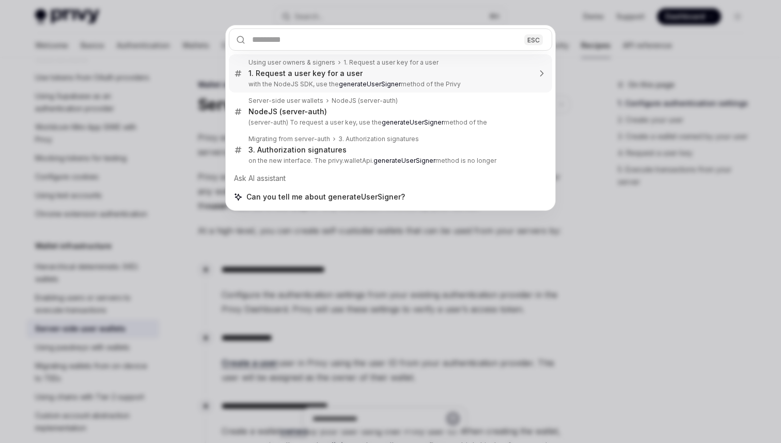
type textarea "*"
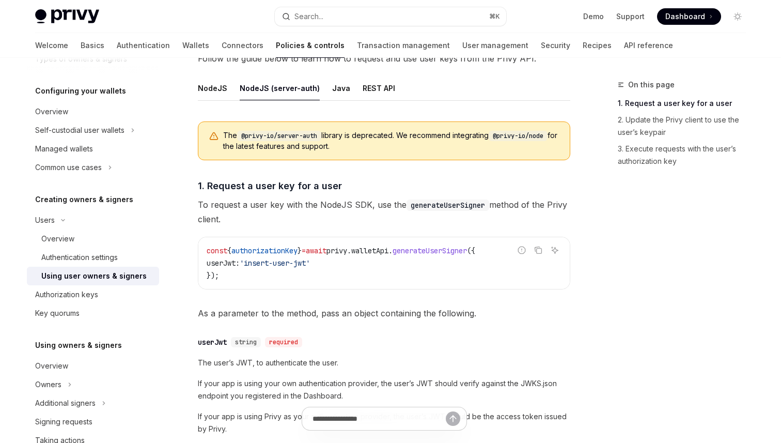
scroll to position [382, 0]
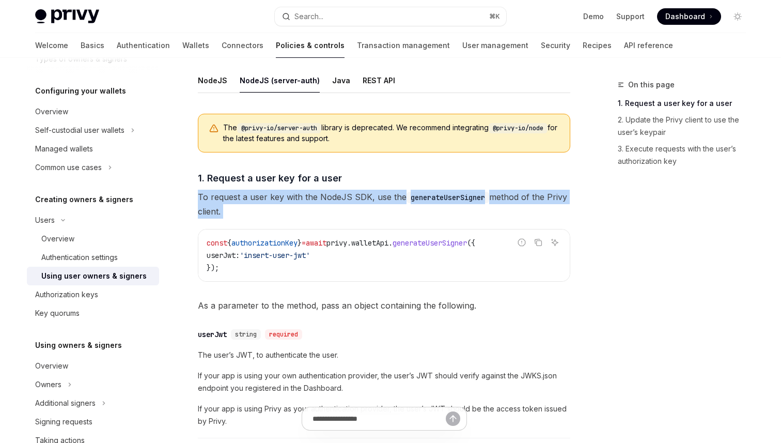
drag, startPoint x: 197, startPoint y: 195, endPoint x: 343, endPoint y: 233, distance: 150.4
click at [343, 233] on div "The @privy-io/server-auth library is deprecated. We recommend integrating @priv…" at bounding box center [384, 430] width 373 height 650
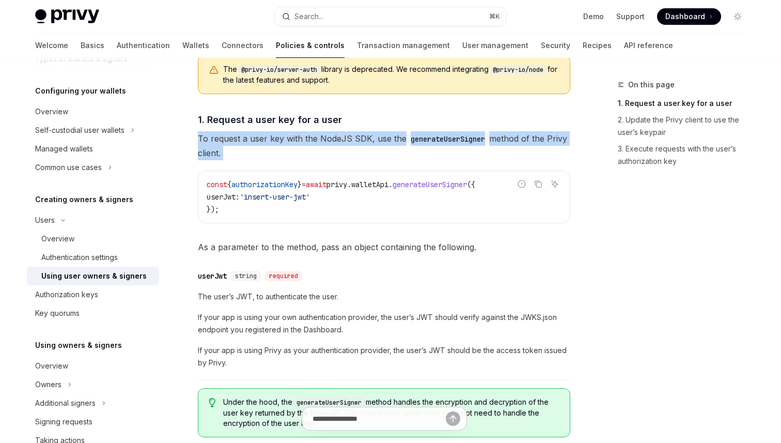
scroll to position [445, 0]
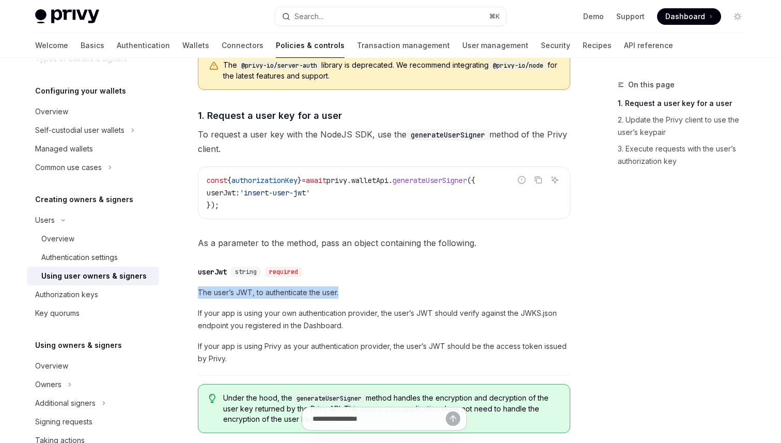
drag, startPoint x: 198, startPoint y: 293, endPoint x: 345, endPoint y: 296, distance: 147.3
click at [345, 296] on span "The user’s JWT, to authenticate the user." at bounding box center [384, 292] width 373 height 12
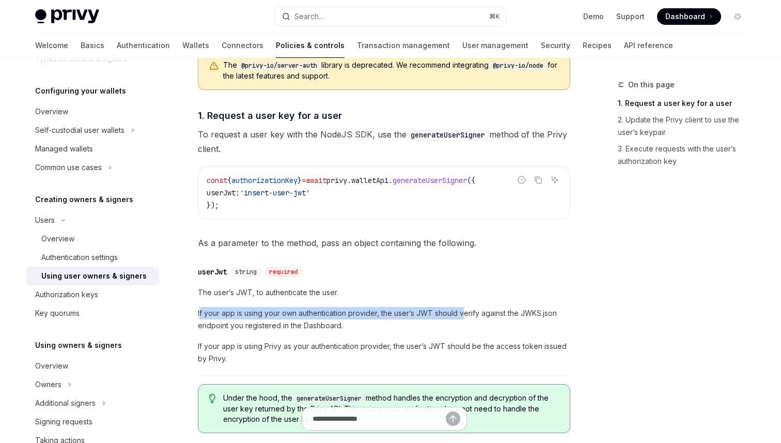
drag, startPoint x: 201, startPoint y: 313, endPoint x: 464, endPoint y: 318, distance: 263.6
click at [464, 318] on span "If your app is using your own authentication provider, the user’s JWT should ve…" at bounding box center [384, 319] width 373 height 25
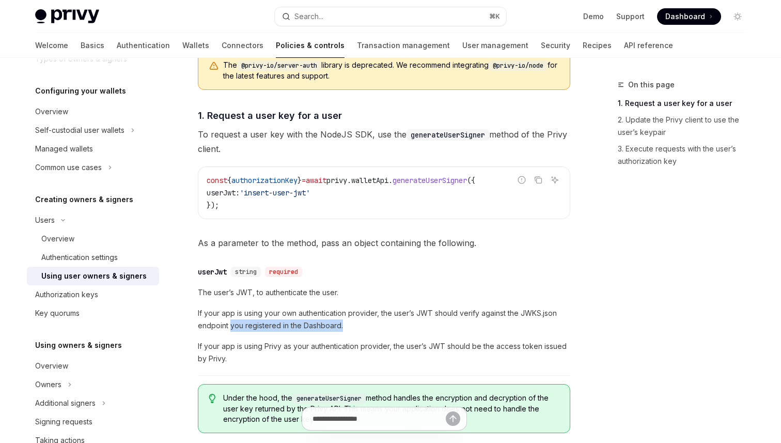
drag, startPoint x: 229, startPoint y: 327, endPoint x: 348, endPoint y: 325, distance: 118.4
click at [348, 325] on span "If your app is using your own authentication provider, the user’s JWT should ve…" at bounding box center [384, 319] width 373 height 25
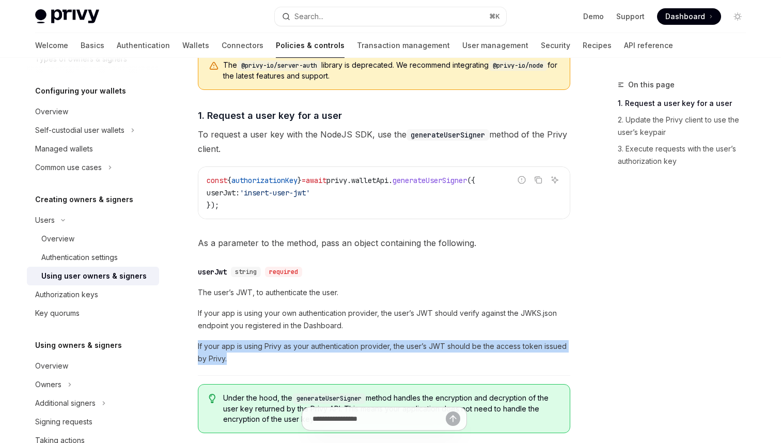
drag, startPoint x: 198, startPoint y: 346, endPoint x: 391, endPoint y: 361, distance: 192.8
click at [391, 361] on span "If your app is using Privy as your authentication provider, the user’s JWT shou…" at bounding box center [384, 352] width 373 height 25
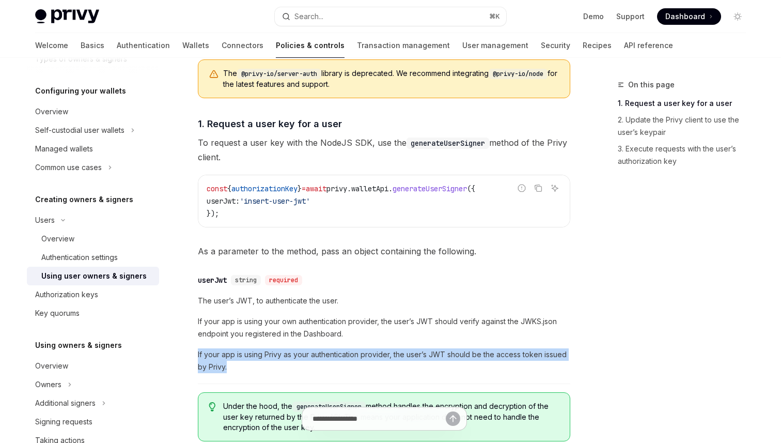
click at [308, 349] on span "If your app is using Privy as your authentication provider, the user’s JWT shou…" at bounding box center [384, 360] width 373 height 25
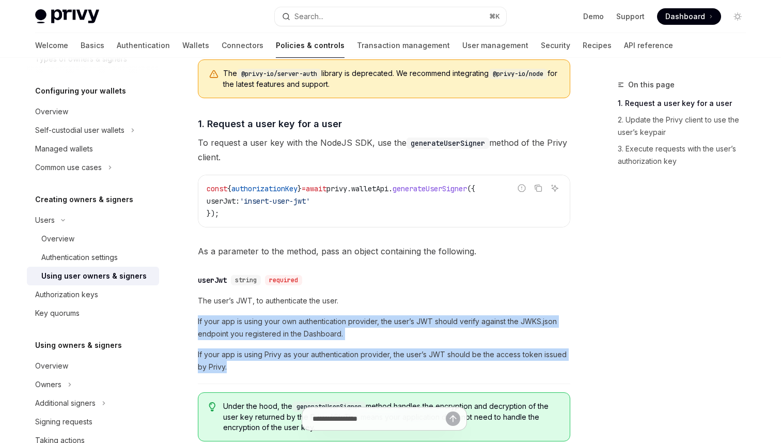
drag, startPoint x: 266, startPoint y: 367, endPoint x: 198, endPoint y: 309, distance: 89.7
click at [198, 309] on div "The user’s JWT, to authenticate the user. If your app is using your own authent…" at bounding box center [384, 334] width 373 height 79
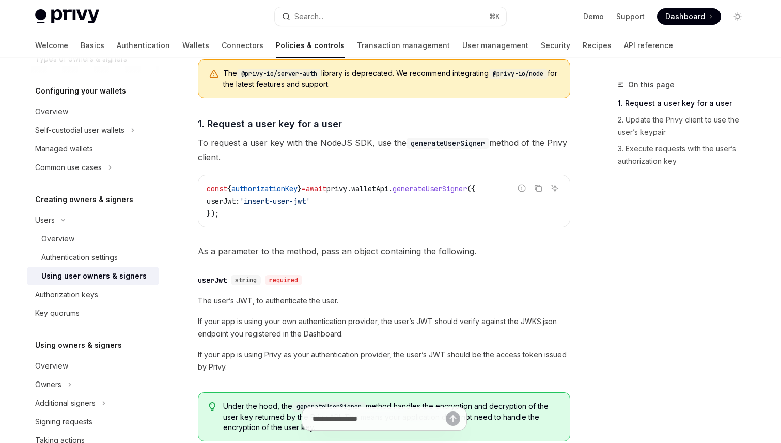
click at [442, 291] on div "​ userJwt string required The user’s JWT, to authenticate the user. If your app…" at bounding box center [384, 326] width 373 height 115
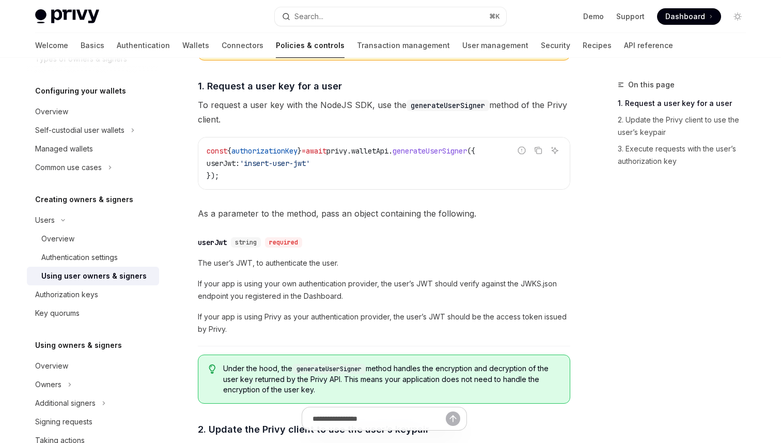
scroll to position [457, 0]
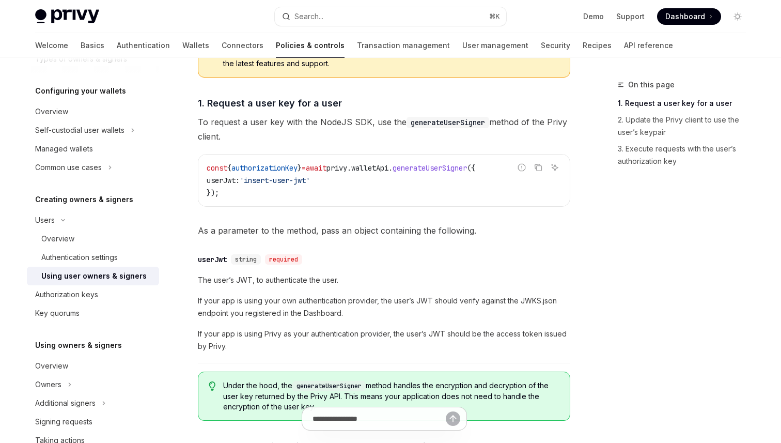
click at [534, 301] on span "If your app is using your own authentication provider, the user’s JWT should ve…" at bounding box center [384, 307] width 373 height 25
drag, startPoint x: 521, startPoint y: 301, endPoint x: 570, endPoint y: 301, distance: 48.1
click at [570, 301] on span "If your app is using your own authentication provider, the user’s JWT should ve…" at bounding box center [384, 307] width 373 height 25
copy span "JWKS.json"
